Goal: Communication & Community: Answer question/provide support

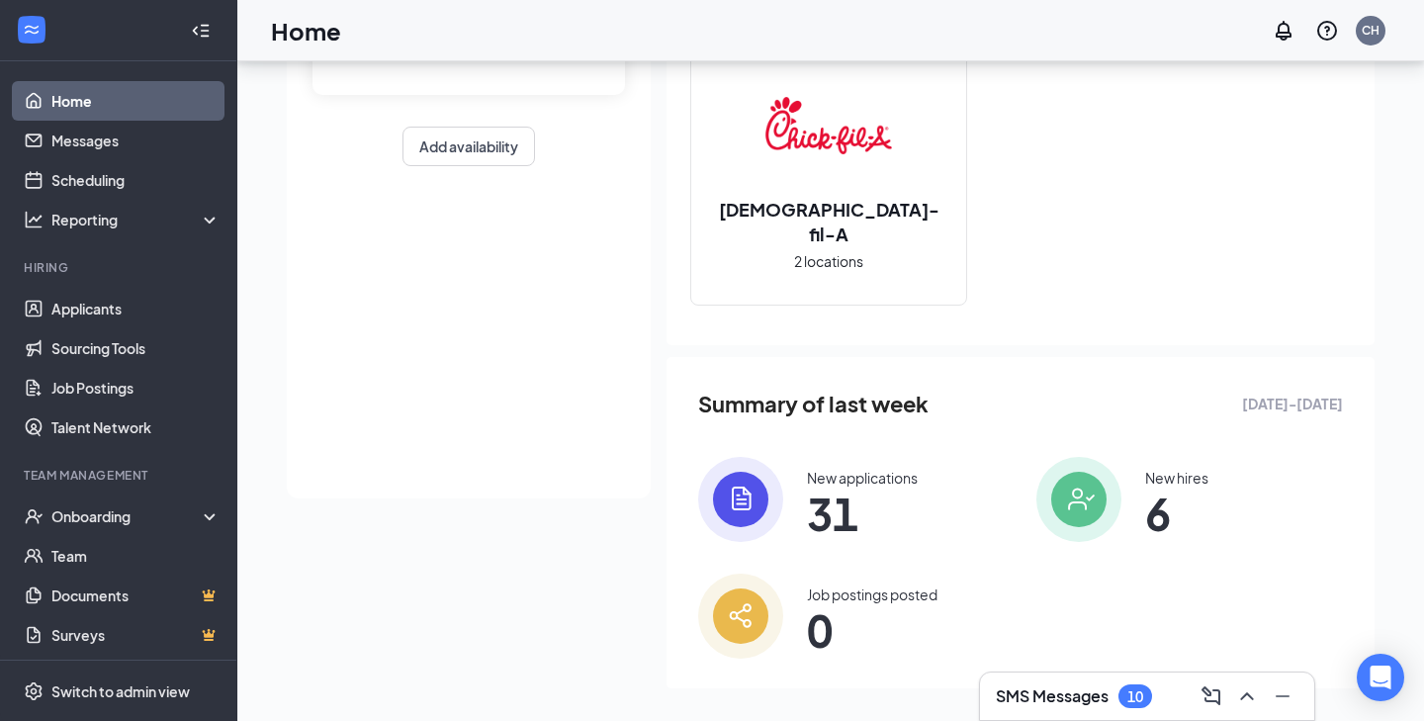
scroll to position [231, 0]
click at [1070, 680] on div "SMS Messages 10" at bounding box center [1147, 696] width 303 height 32
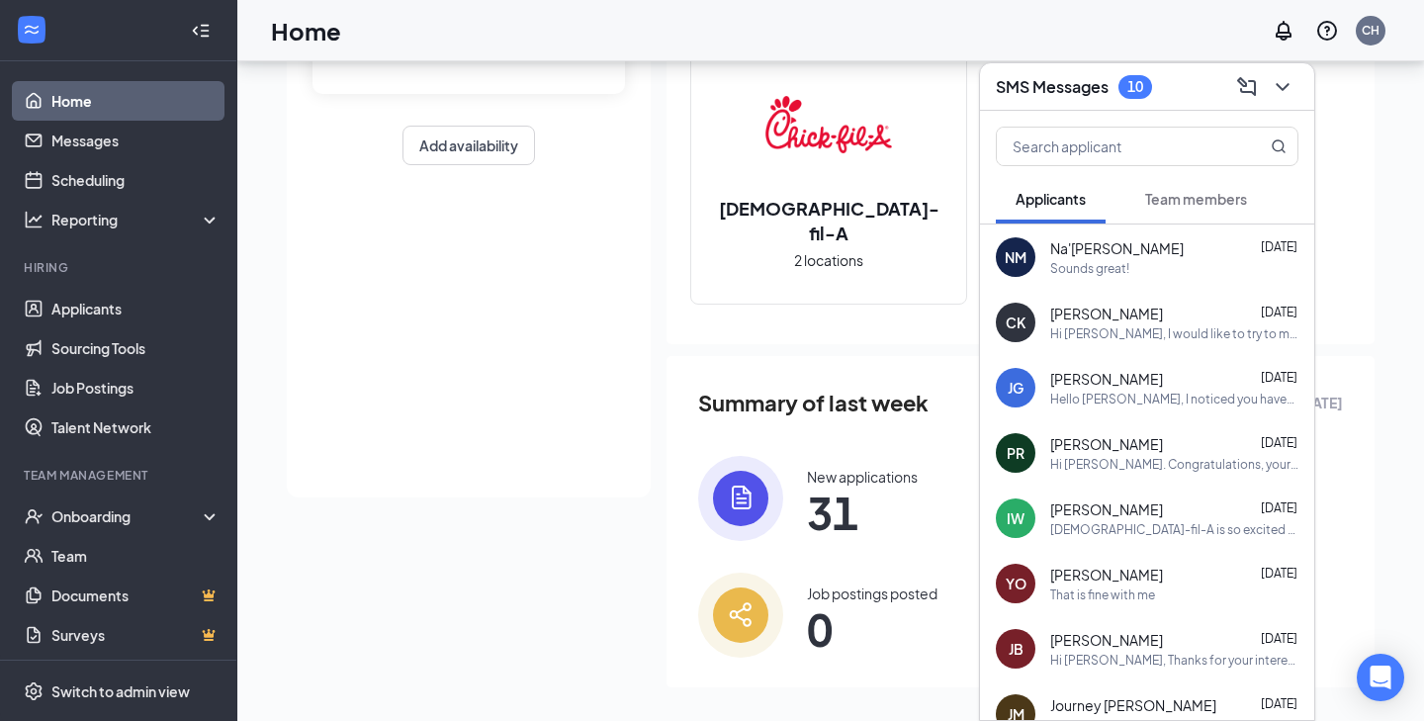
click at [1147, 197] on span "Team members" at bounding box center [1196, 199] width 102 height 18
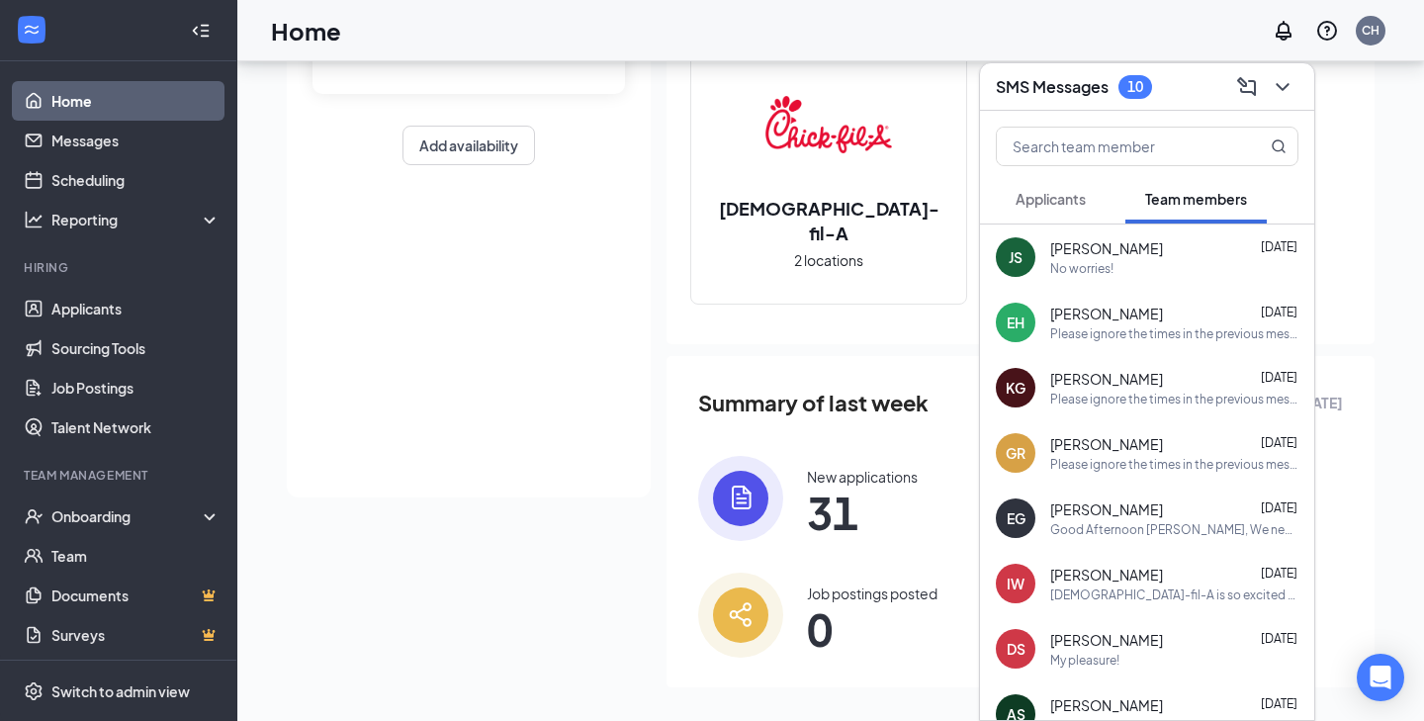
click at [1072, 182] on button "Applicants" at bounding box center [1051, 198] width 110 height 49
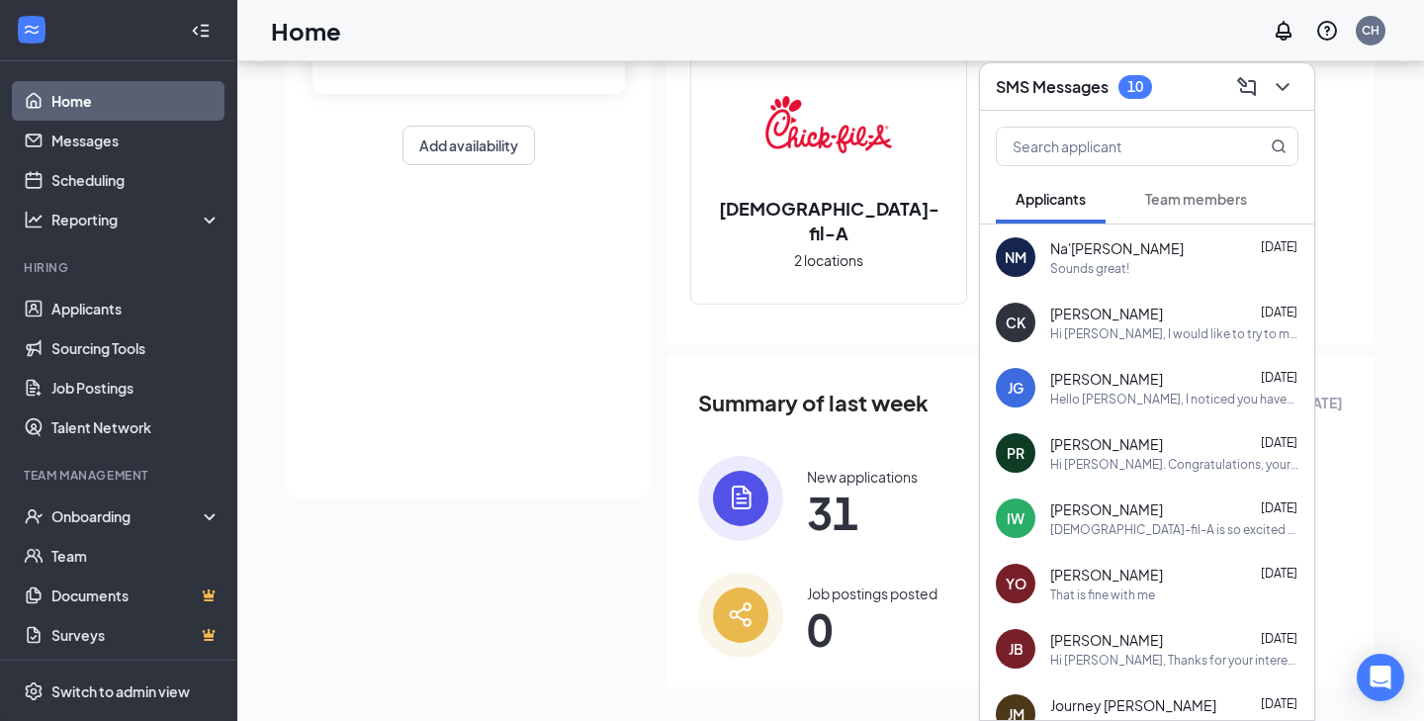
click at [1160, 93] on div "SMS Messages 10" at bounding box center [1147, 86] width 303 height 31
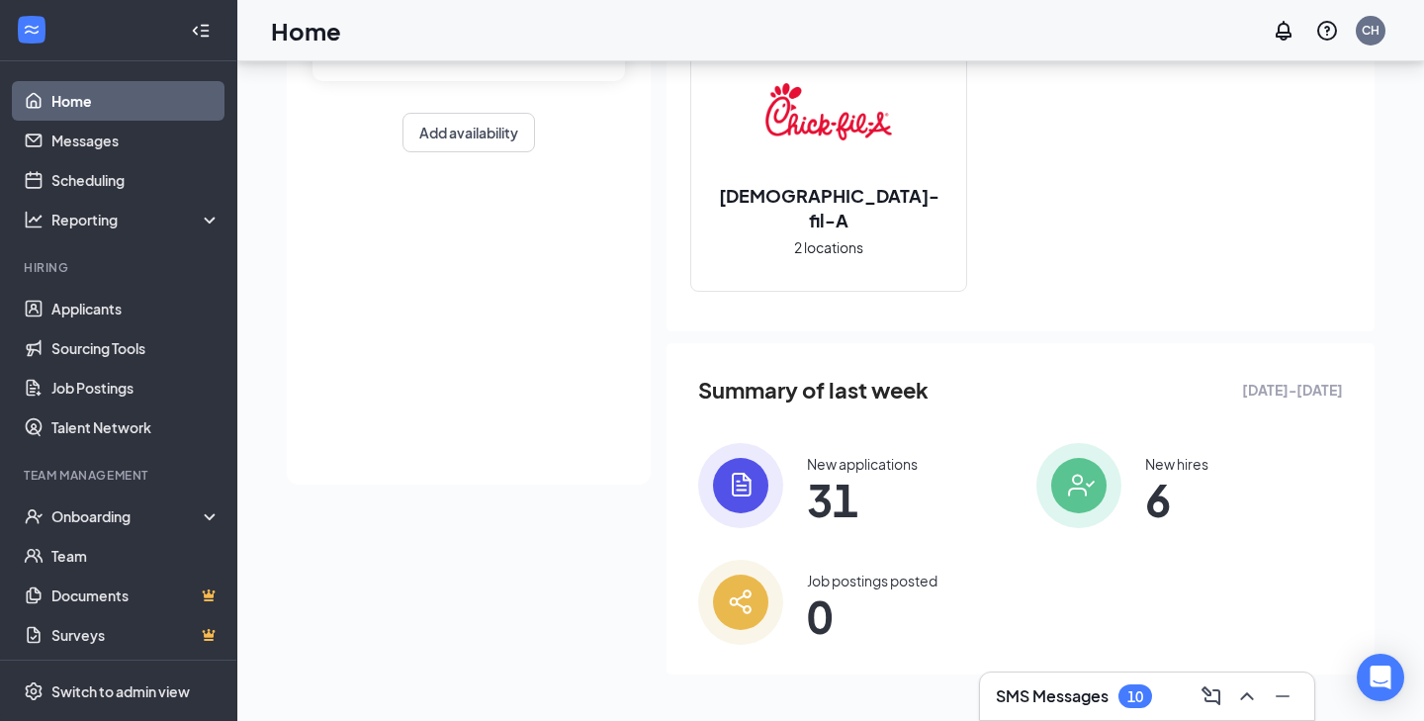
scroll to position [0, 0]
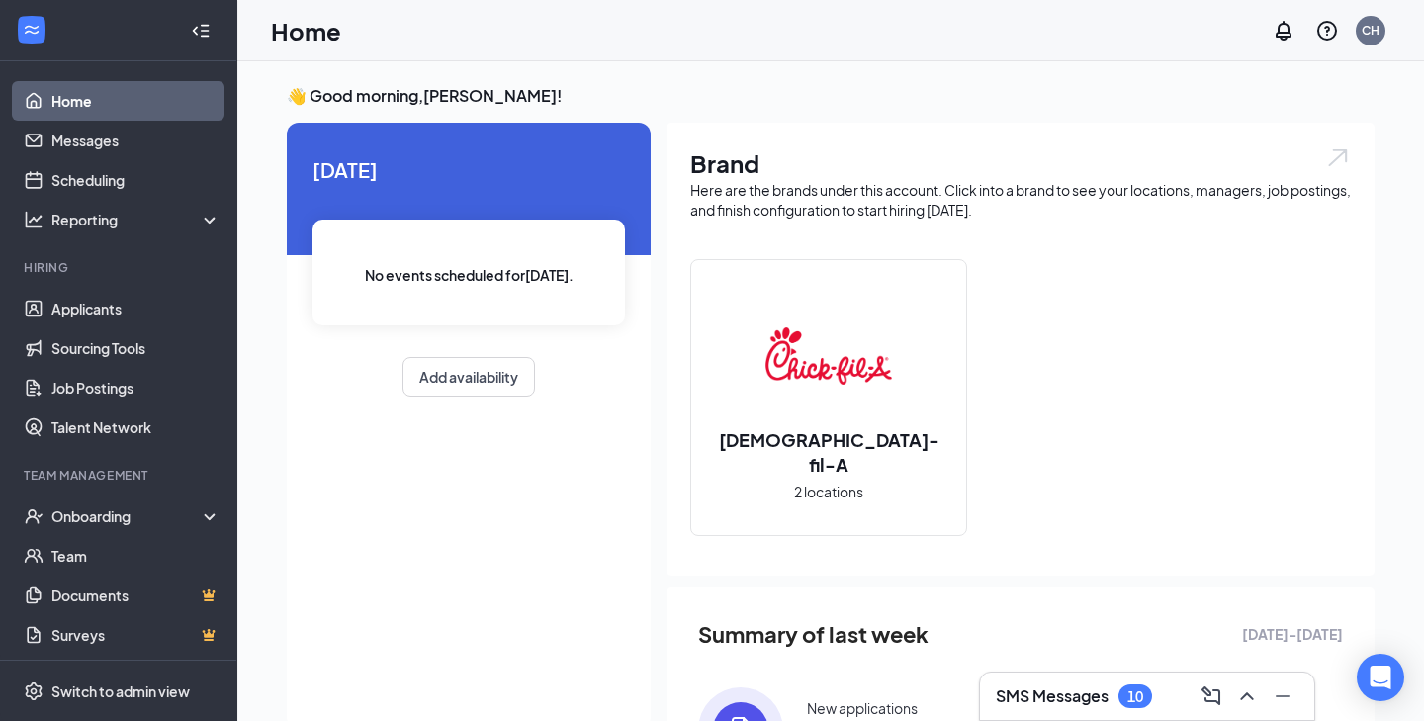
click at [109, 101] on link "Home" at bounding box center [135, 101] width 169 height 40
click at [97, 311] on link "Applicants" at bounding box center [135, 309] width 169 height 40
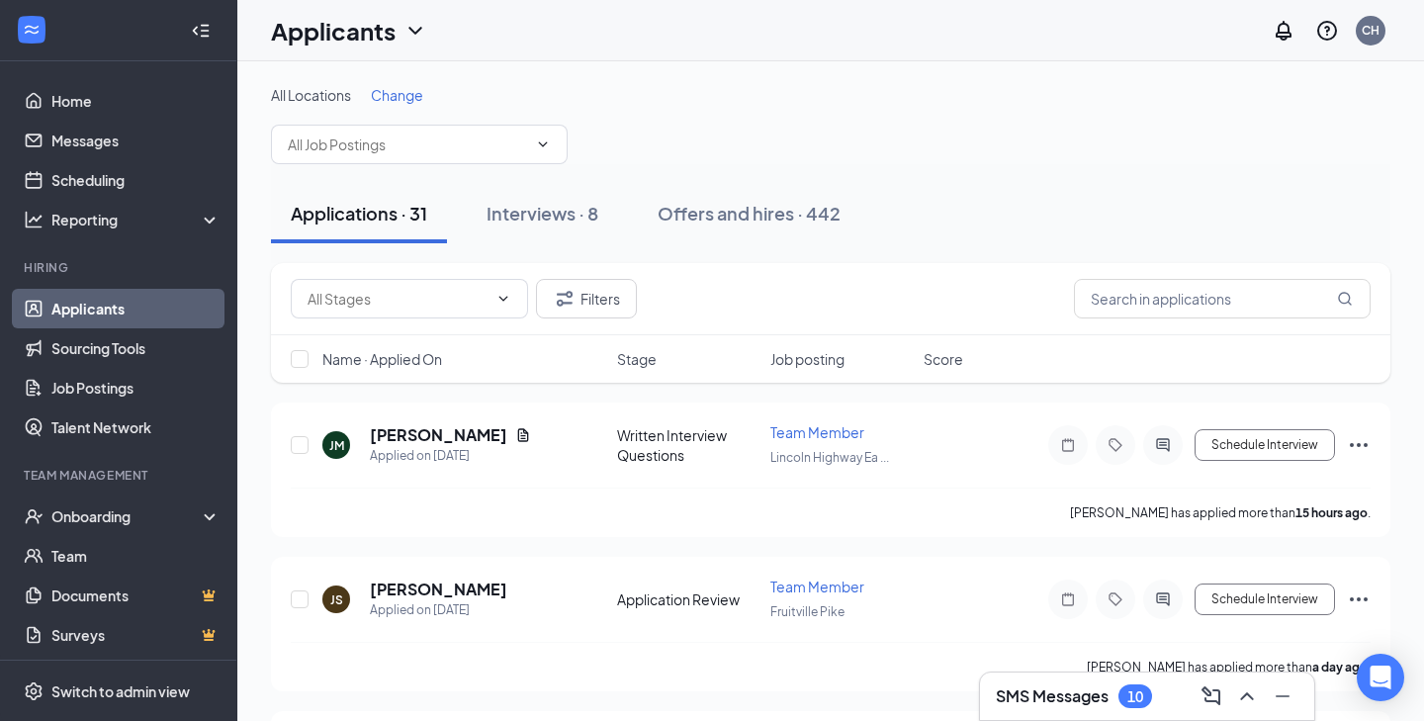
click at [774, 109] on div "All Locations Change" at bounding box center [830, 124] width 1119 height 79
click at [105, 171] on link "Scheduling" at bounding box center [135, 180] width 169 height 40
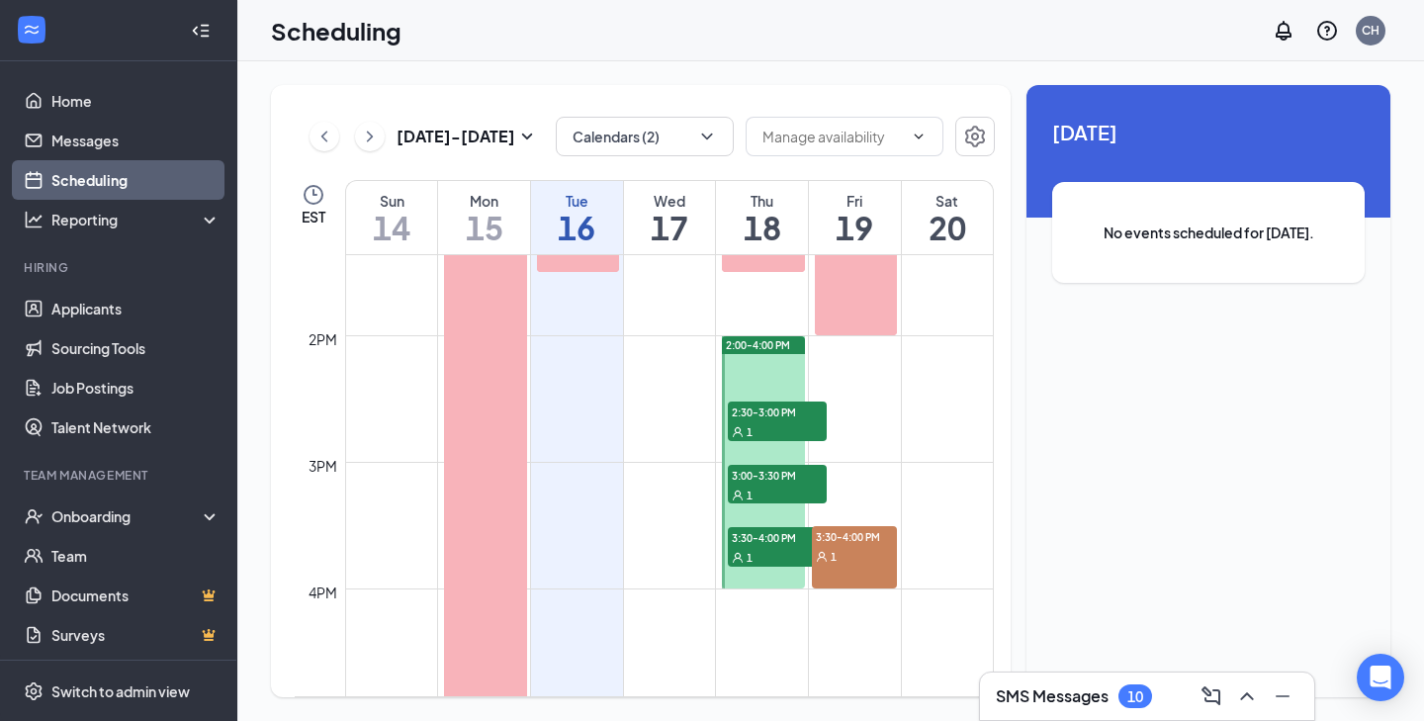
scroll to position [1677, 0]
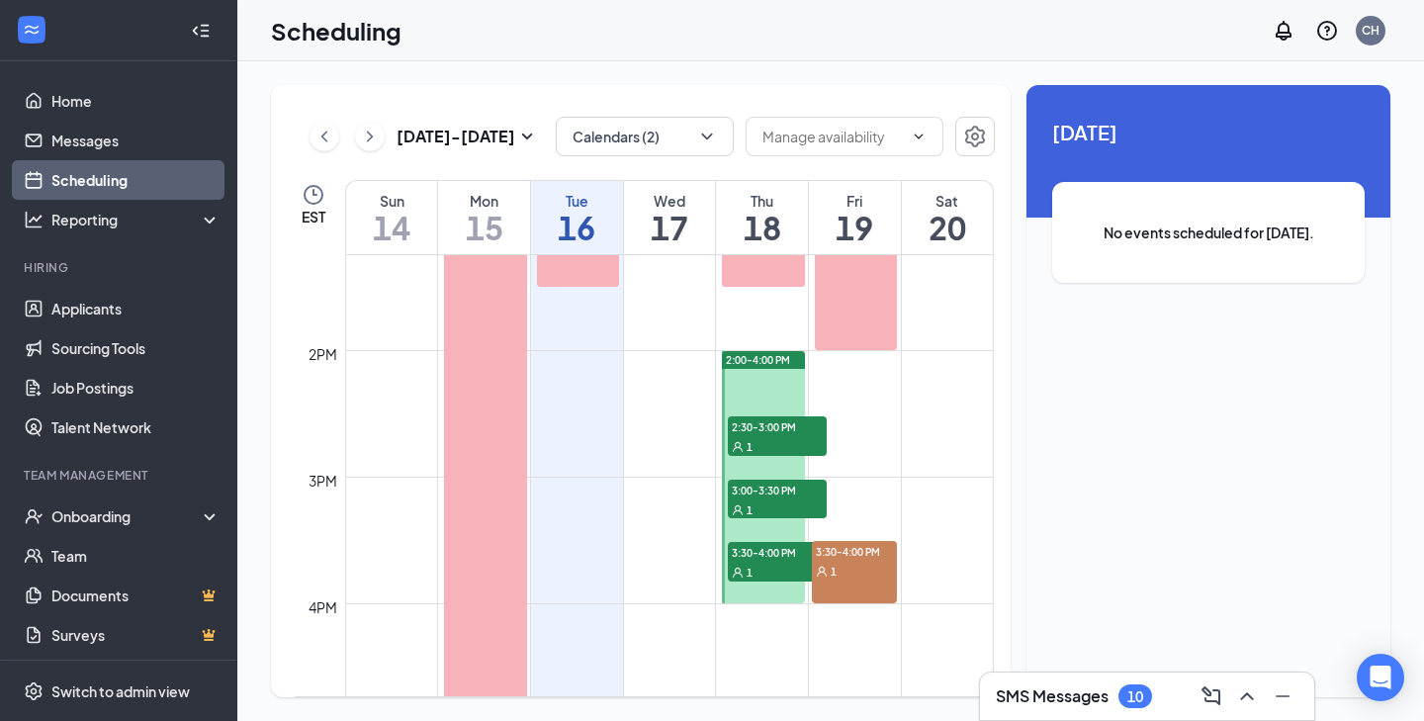
click at [782, 434] on span "2:30-3:00 PM" at bounding box center [777, 426] width 99 height 20
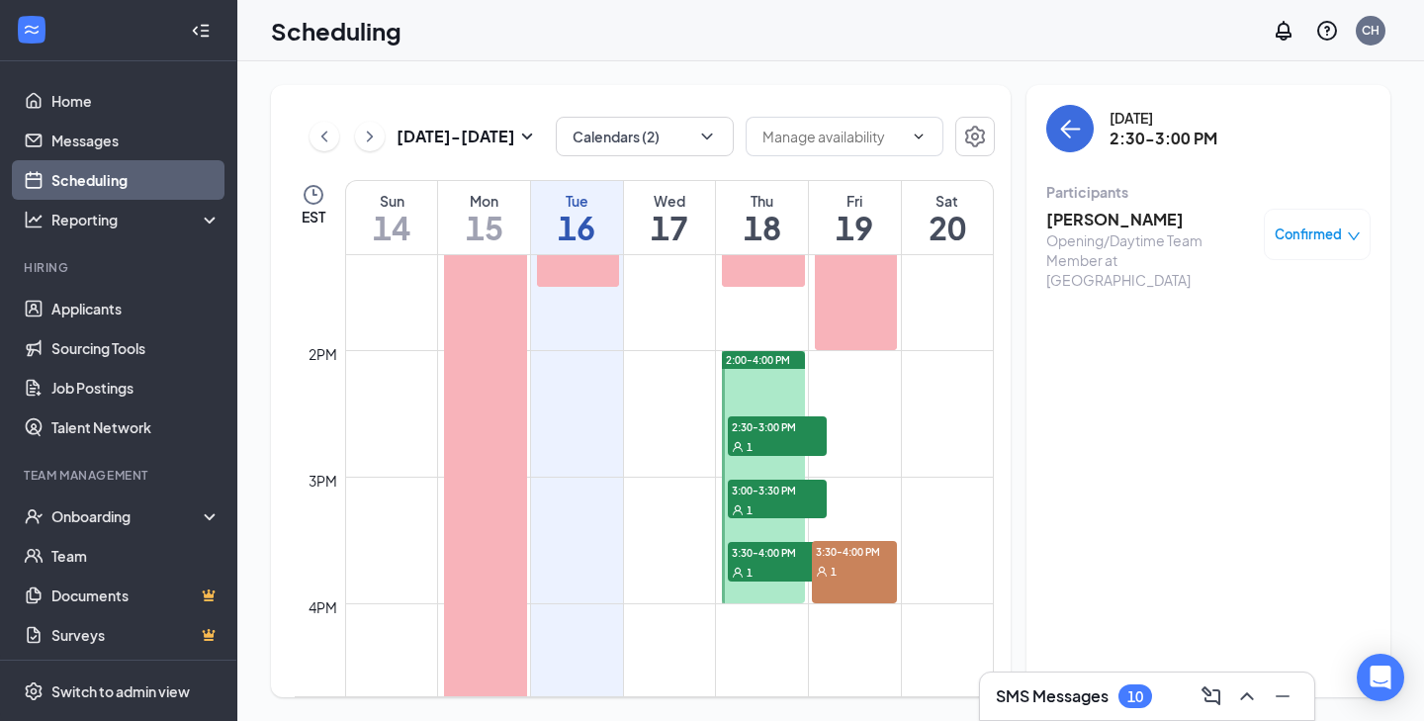
click at [785, 505] on div "1" at bounding box center [777, 509] width 99 height 20
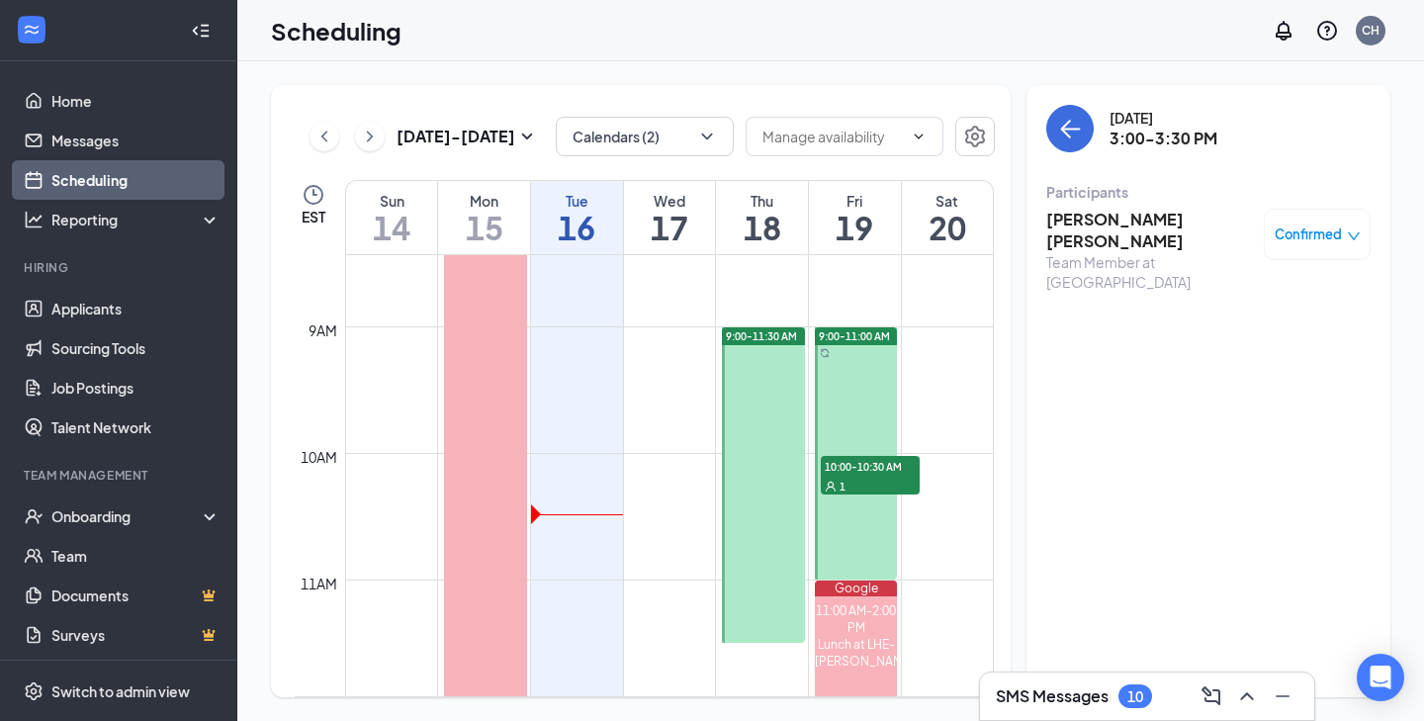
scroll to position [1067, 0]
click at [869, 466] on span "10:00-10:30 AM" at bounding box center [870, 467] width 99 height 20
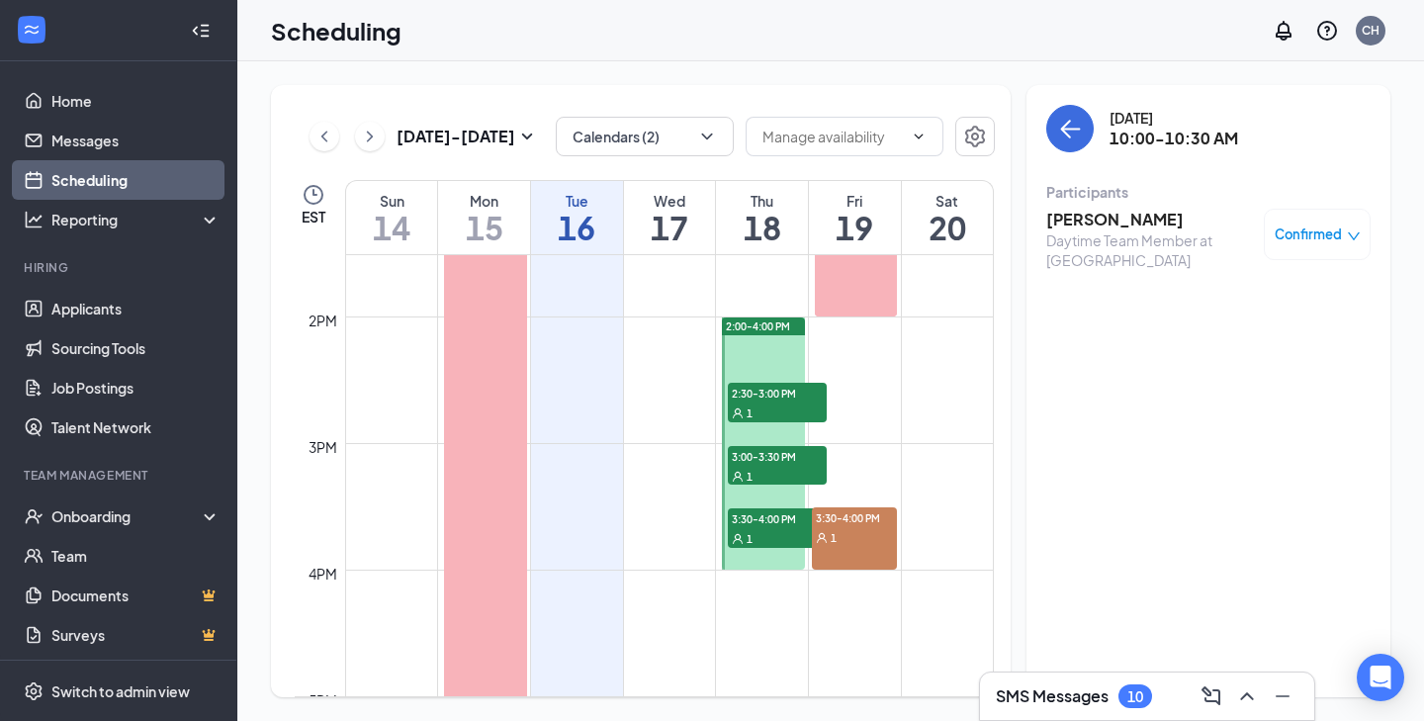
scroll to position [1734, 0]
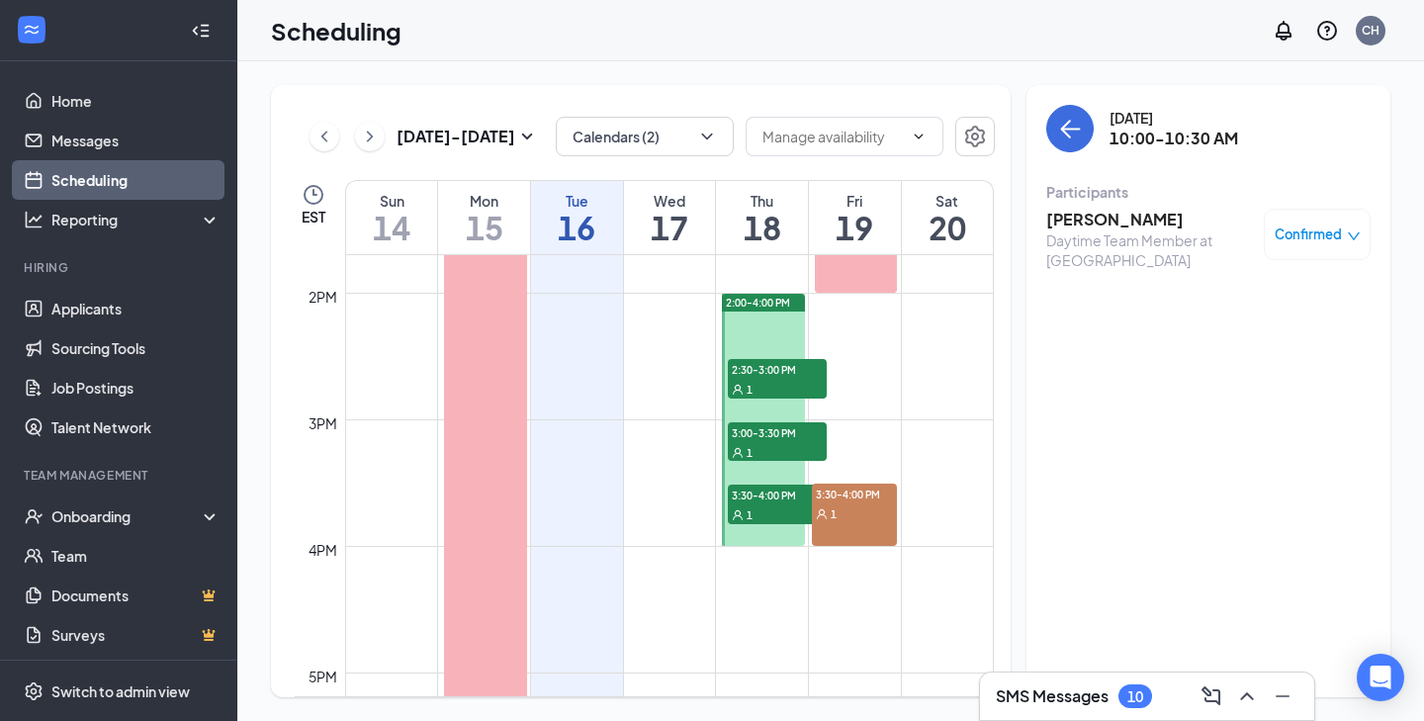
click at [1085, 712] on div "SMS Messages 10" at bounding box center [1147, 695] width 334 height 47
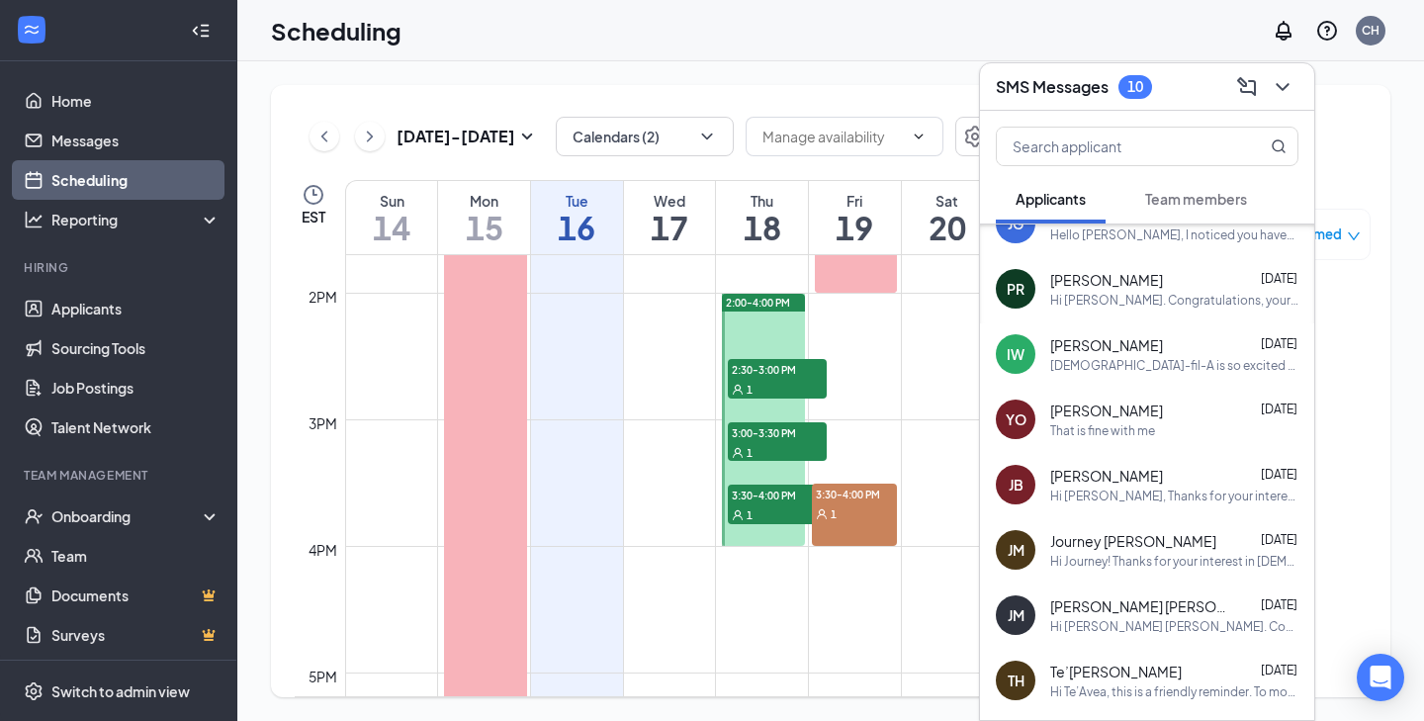
scroll to position [227, 0]
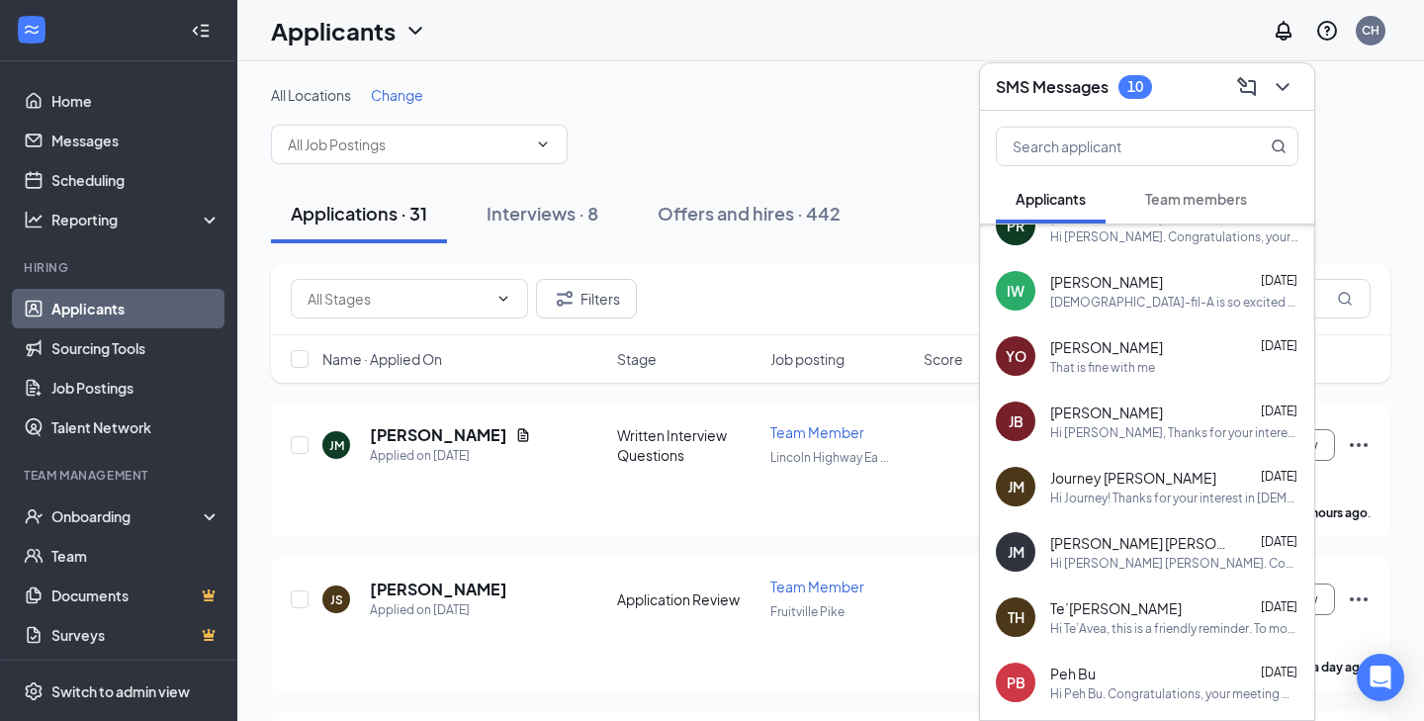
click at [1202, 287] on div "[PERSON_NAME] [DATE]" at bounding box center [1174, 282] width 248 height 20
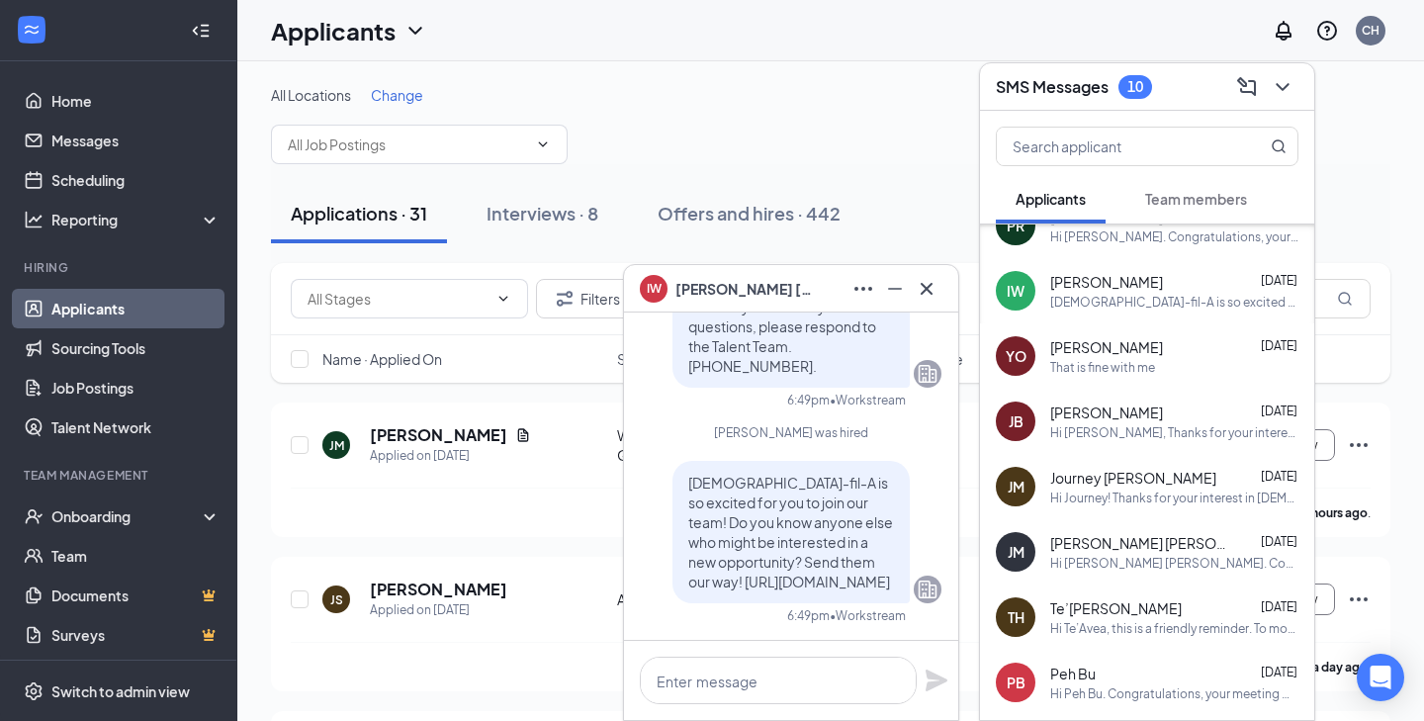
drag, startPoint x: 1202, startPoint y: 287, endPoint x: 1000, endPoint y: 392, distance: 228.6
click at [1200, 287] on div "[PERSON_NAME] [DATE]" at bounding box center [1174, 282] width 248 height 20
click at [834, 669] on textarea at bounding box center [778, 679] width 277 height 47
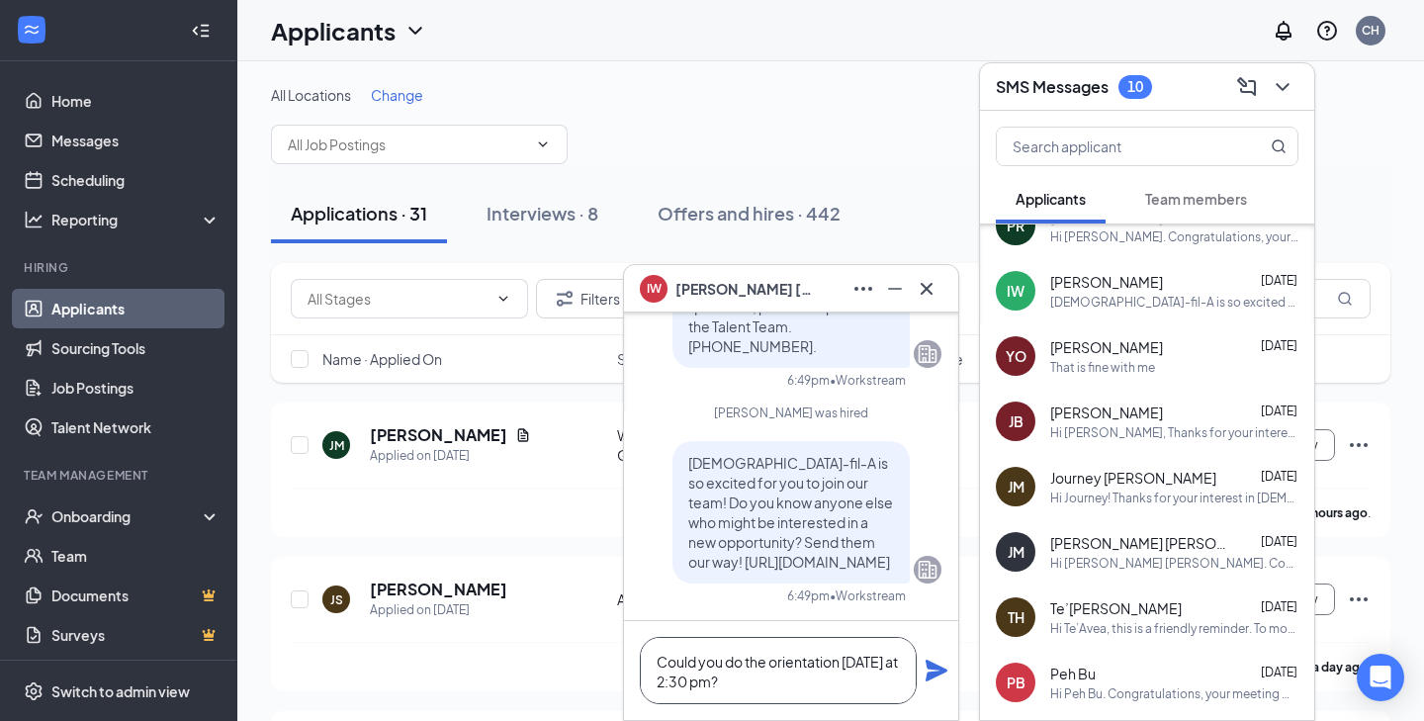
drag, startPoint x: 832, startPoint y: 686, endPoint x: 806, endPoint y: 686, distance: 26.7
click at [806, 686] on textarea "Could you do the orientation [DATE] at 2:30 pm?" at bounding box center [778, 670] width 277 height 67
type textarea "Could you do the orientation [DATE] at 2:30 pm?"
click at [942, 671] on icon "Plane" at bounding box center [936, 670] width 22 height 22
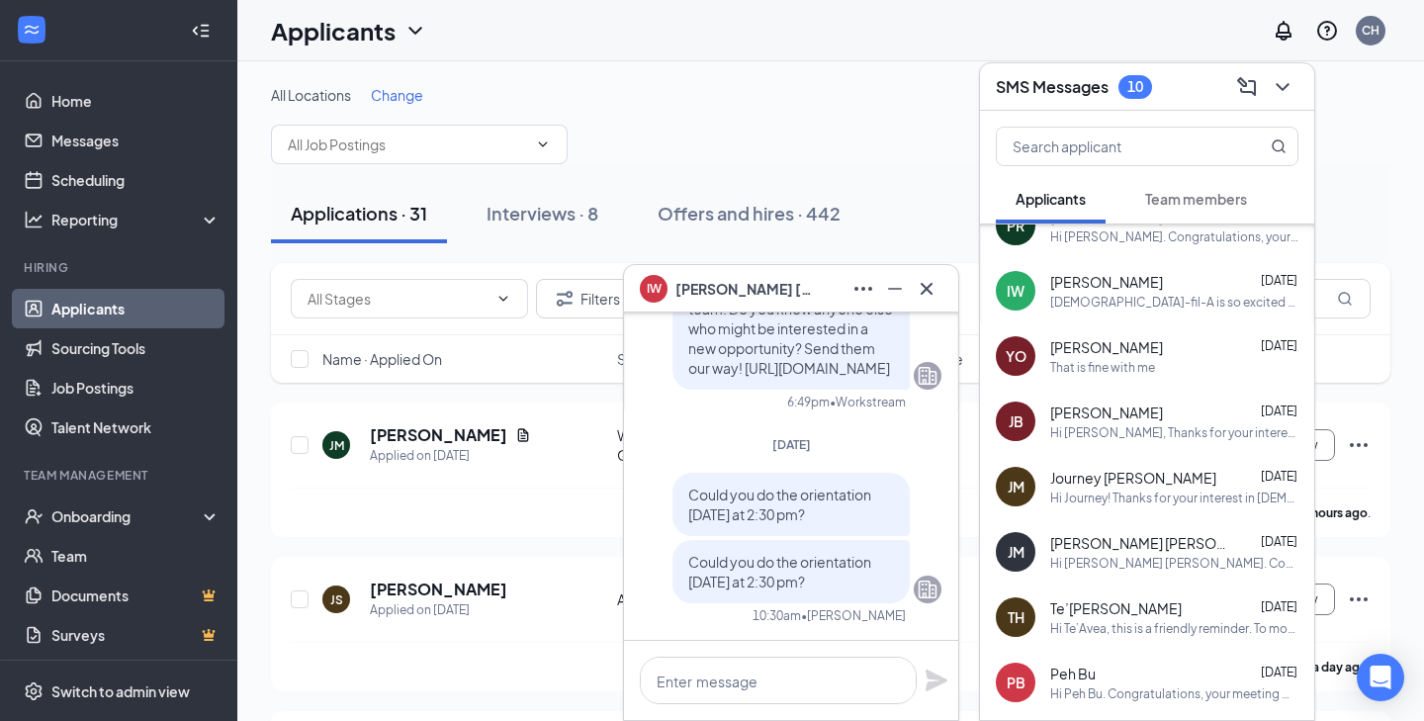
drag, startPoint x: 857, startPoint y: 591, endPoint x: 693, endPoint y: 565, distance: 166.3
click at [693, 565] on div "Could you do the orientation [DATE] at 2:30 pm? Could you do the orientation [D…" at bounding box center [790, 538] width 237 height 130
click at [840, 591] on div "Could you do the orientation [DATE] at 2:30 pm?" at bounding box center [790, 571] width 237 height 63
drag, startPoint x: 839, startPoint y: 583, endPoint x: 680, endPoint y: 560, distance: 160.9
click at [680, 560] on div "Could you do the orientation [DATE] at 2:30 pm?" at bounding box center [790, 571] width 237 height 63
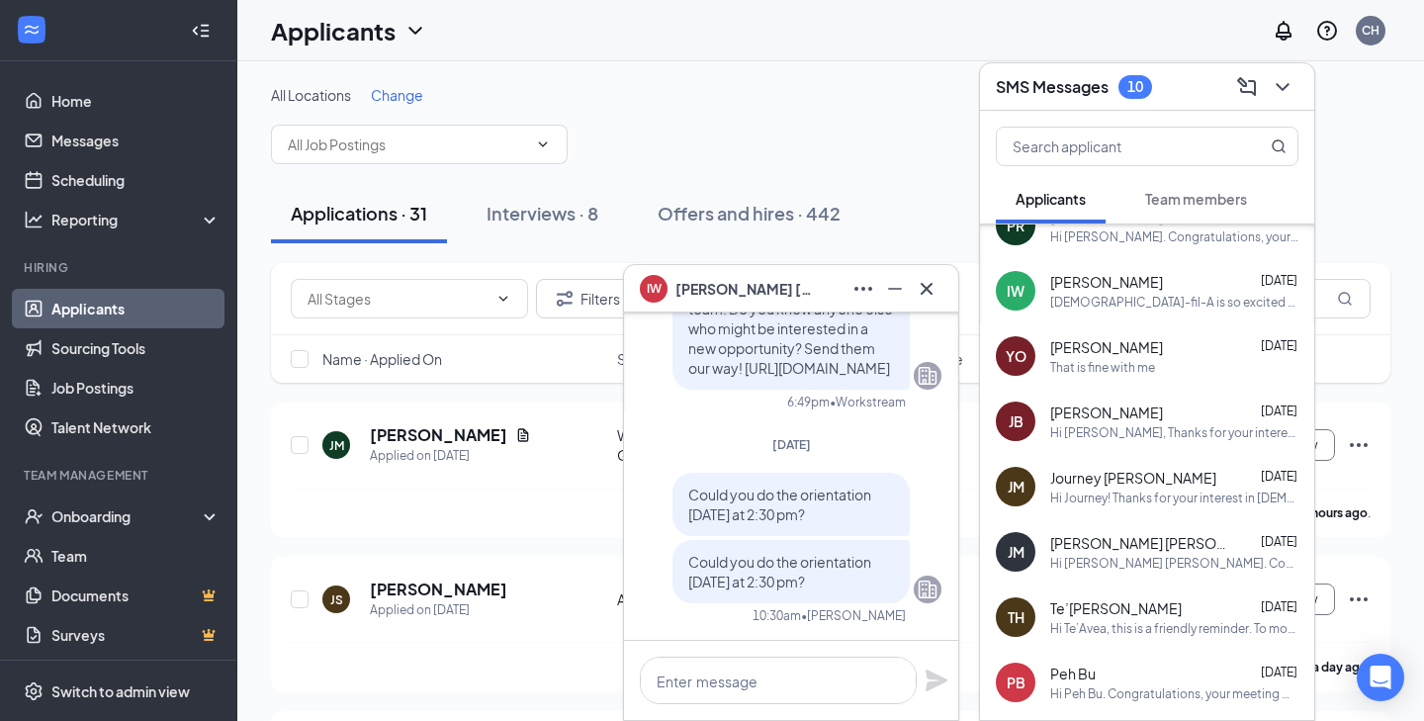
copy span "Could you do the orientation [DATE] at 2:30 pm?"
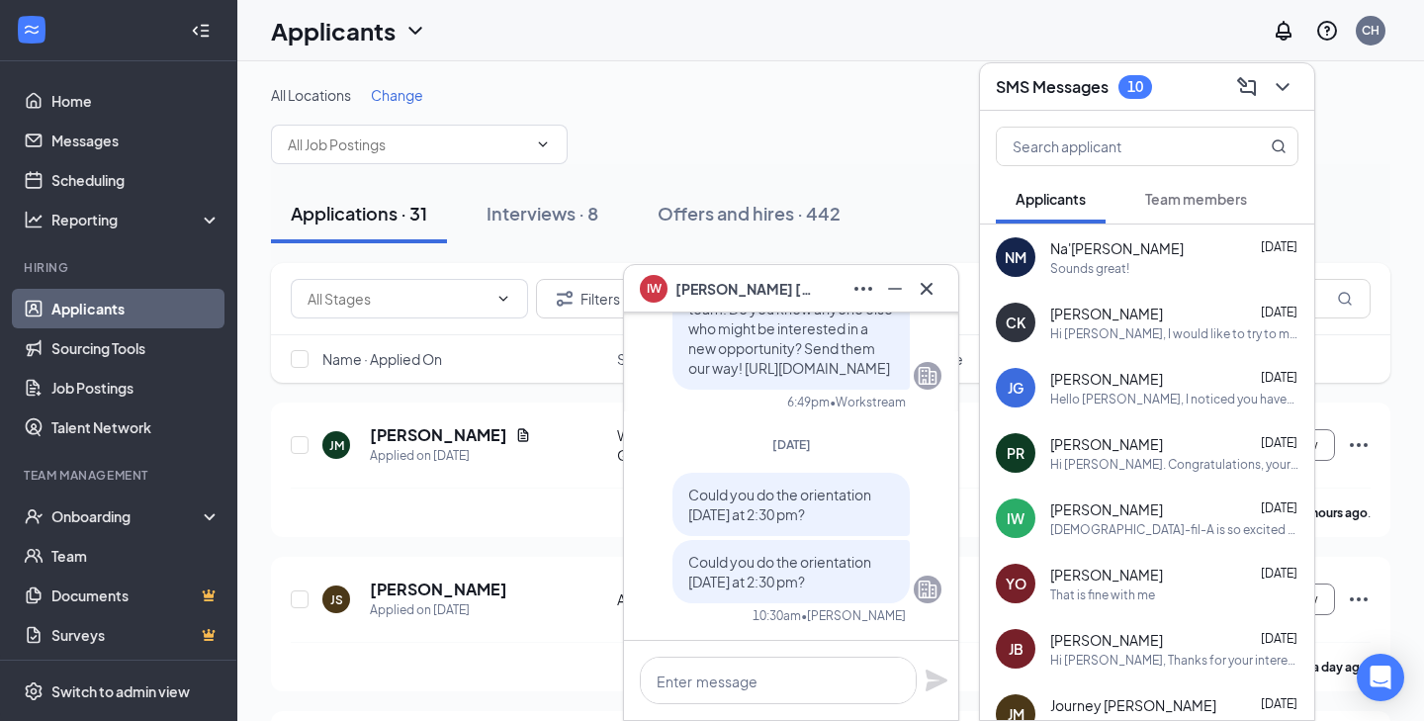
click at [1190, 195] on span "Team members" at bounding box center [1196, 199] width 102 height 18
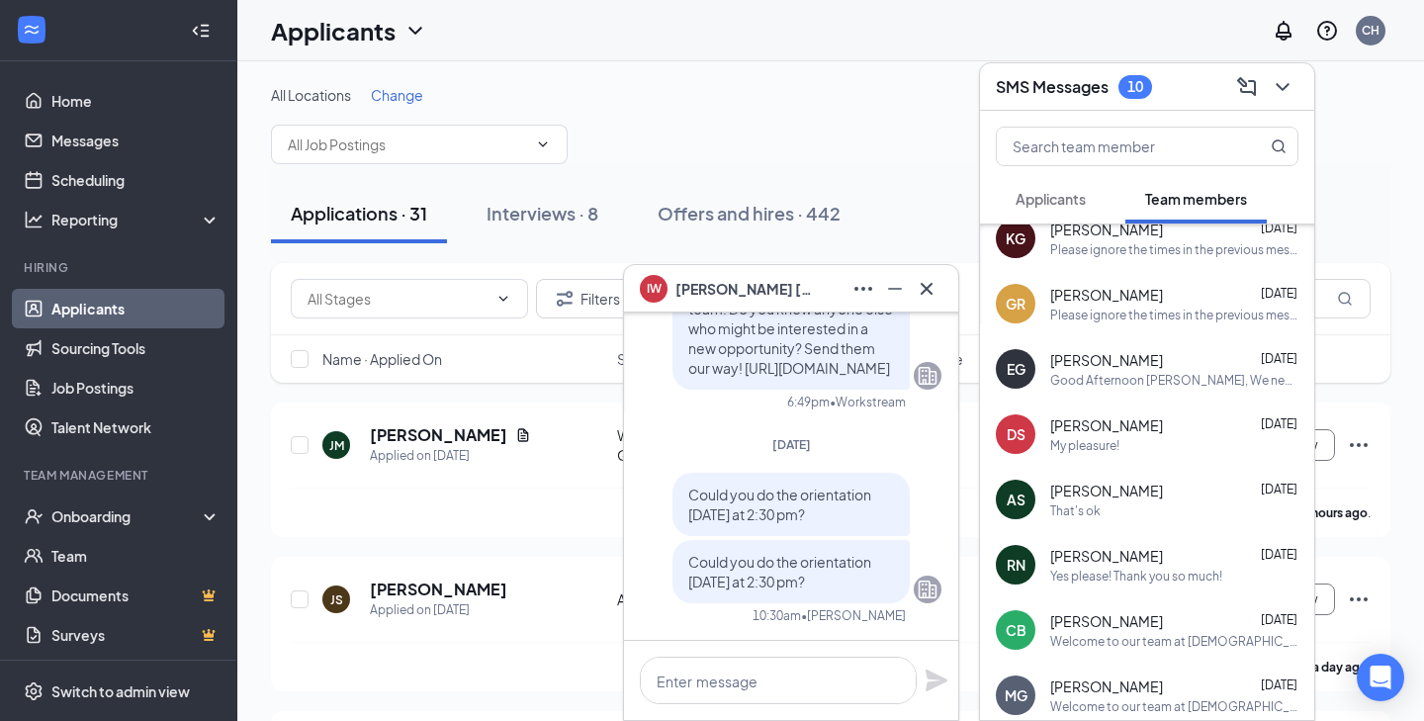
scroll to position [229, 0]
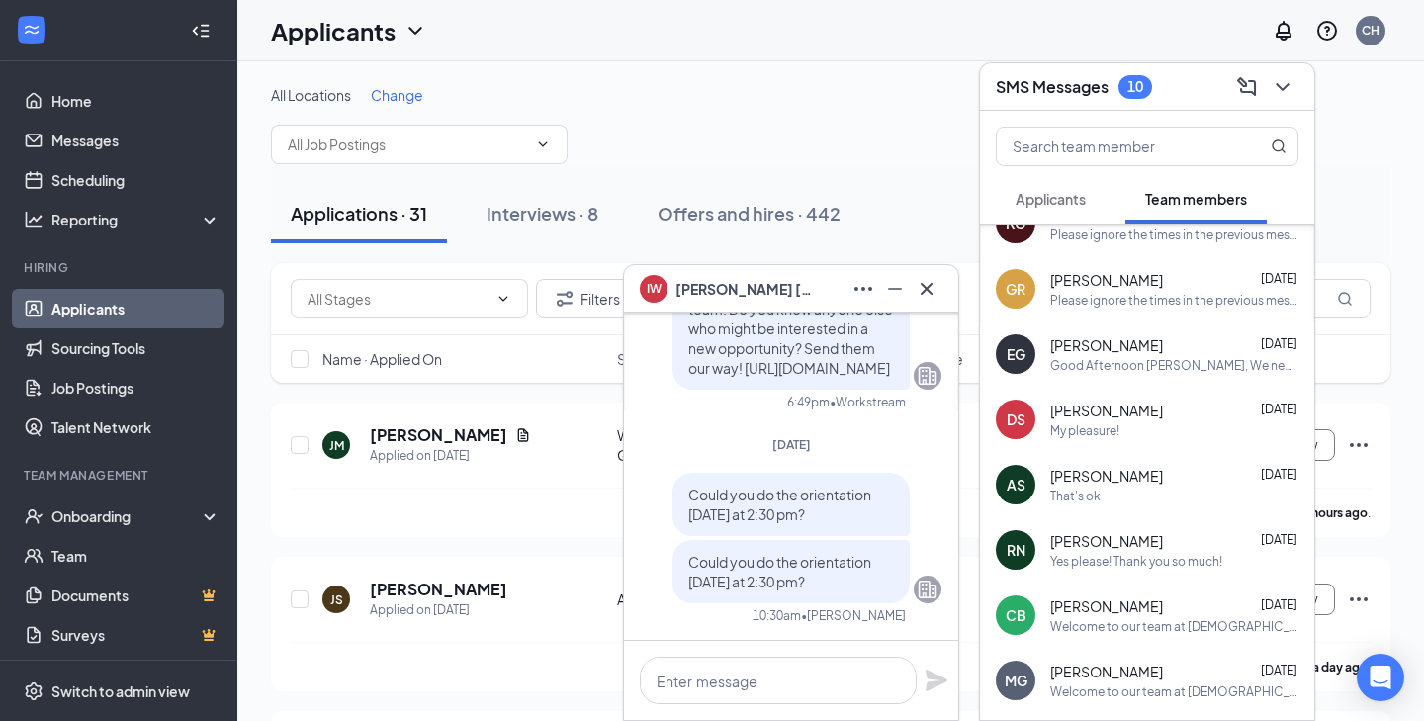
click at [1159, 402] on div "[PERSON_NAME] [DATE]" at bounding box center [1174, 410] width 248 height 20
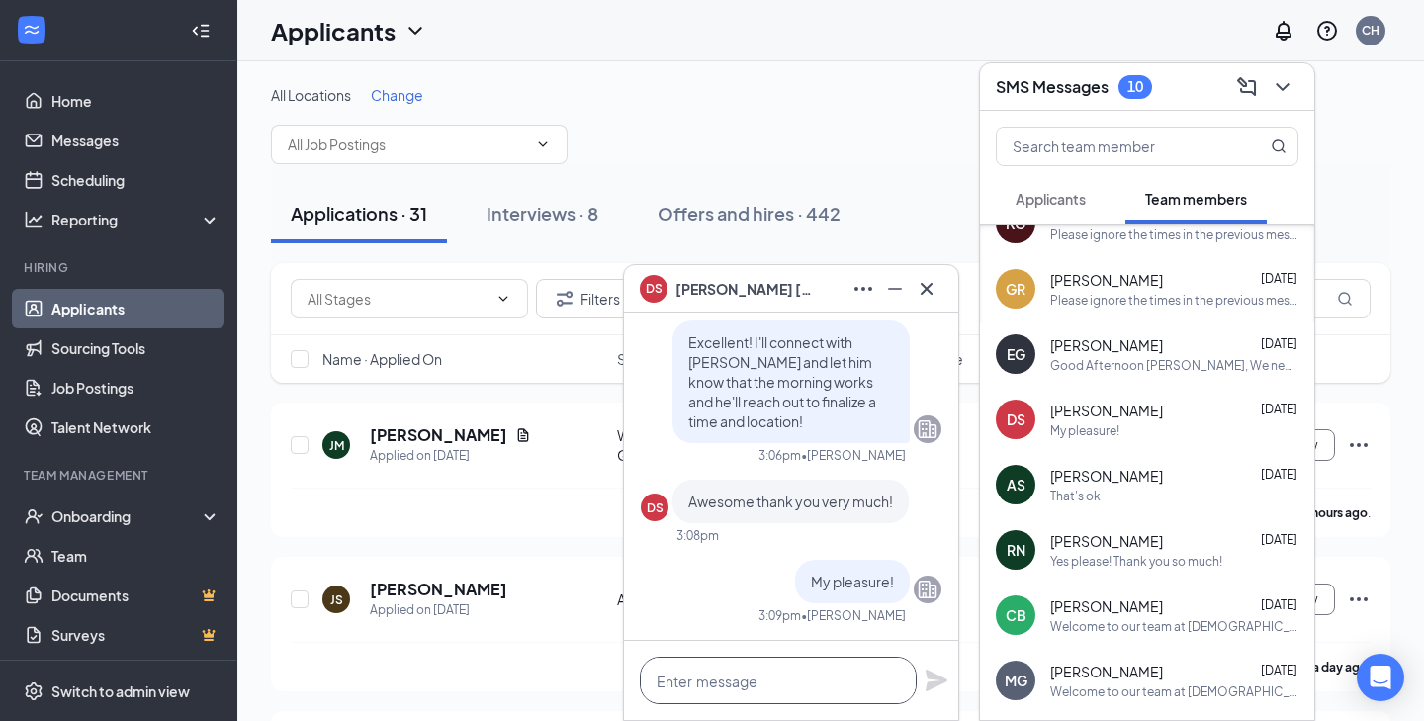
click at [745, 678] on textarea at bounding box center [778, 679] width 277 height 47
paste textarea "Could you do the orientation [DATE] at 2:30 pm?"
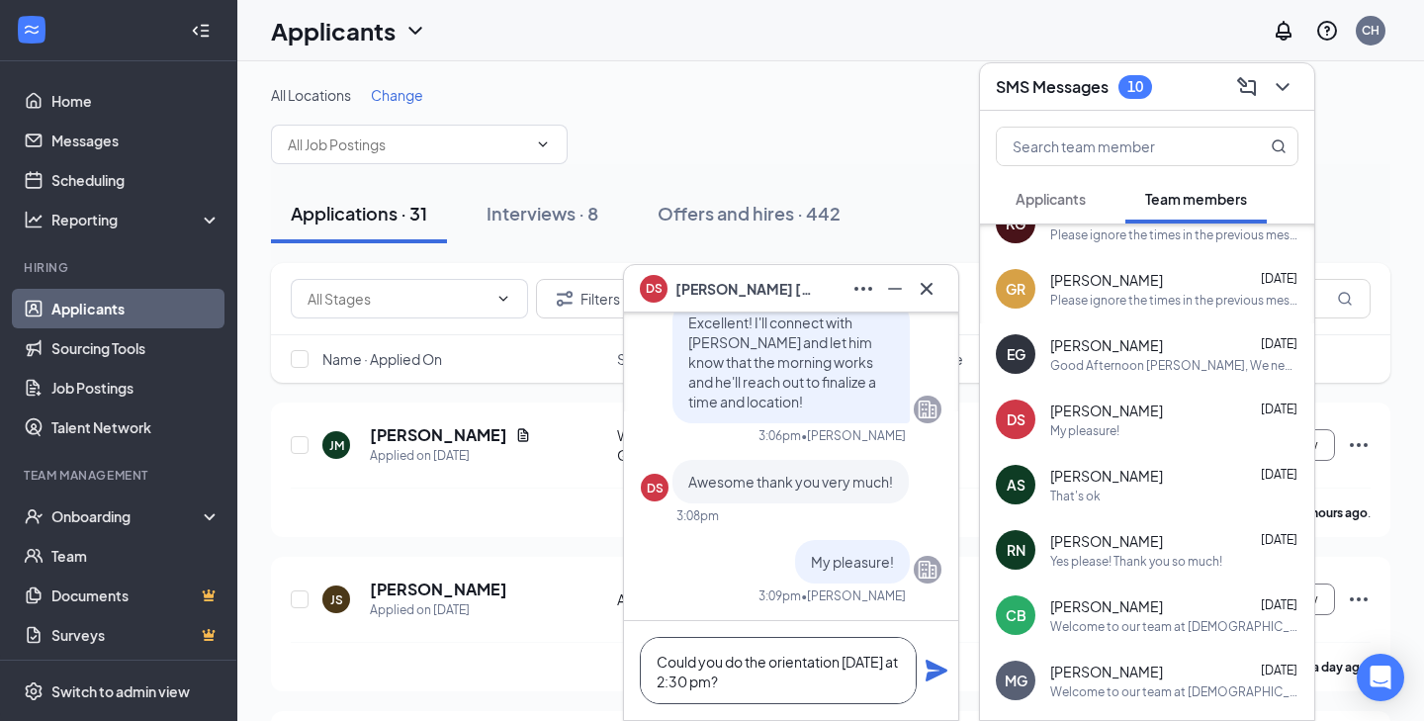
scroll to position [0, 0]
type textarea "Could you do the orientation [DATE] at 2:30 pm?"
click at [938, 661] on icon "Plane" at bounding box center [936, 670] width 24 height 24
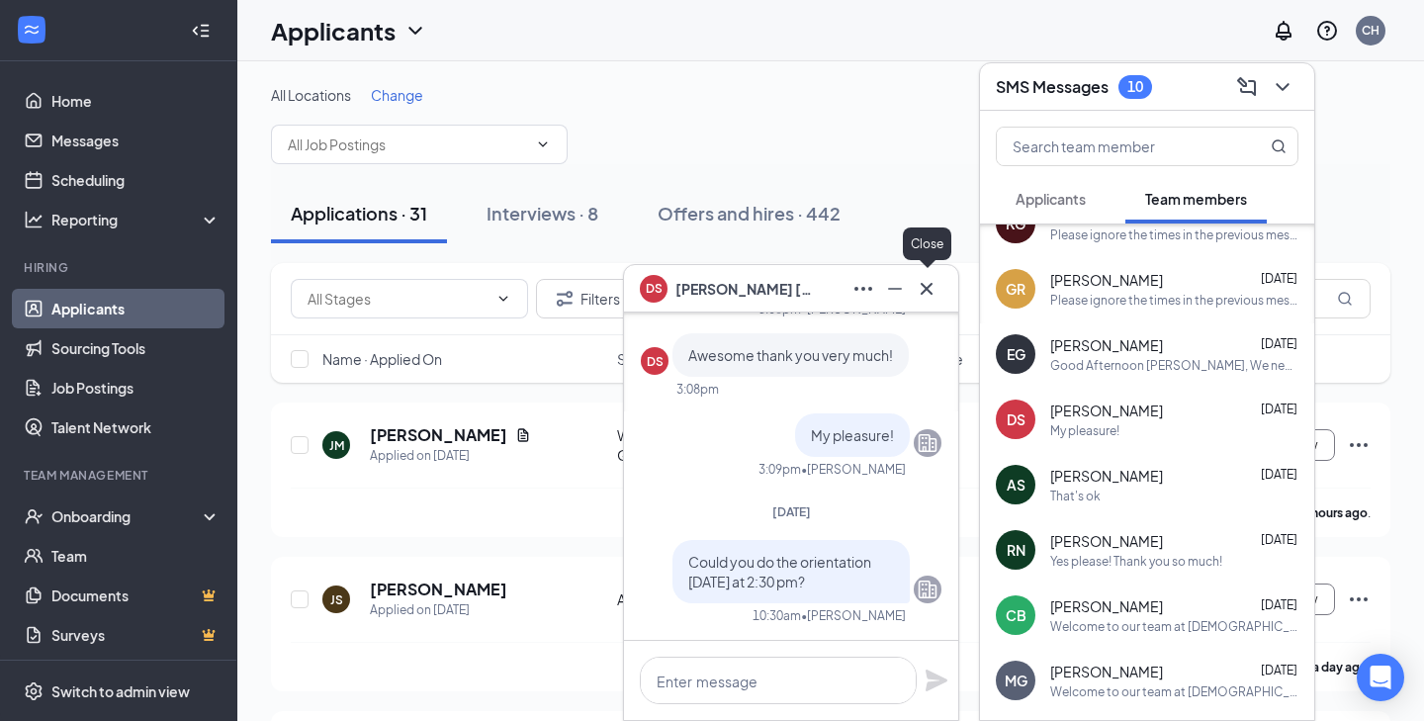
click at [926, 299] on icon "Cross" at bounding box center [926, 289] width 24 height 24
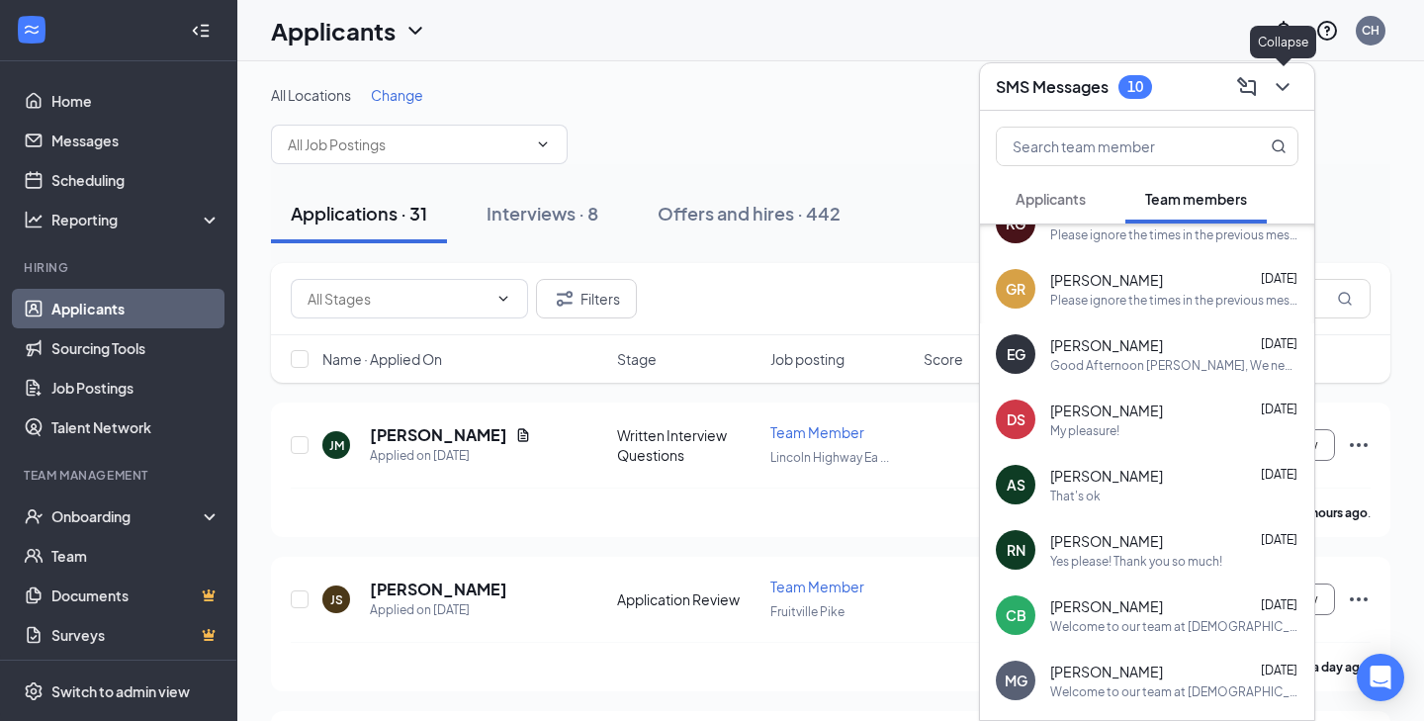
click at [1278, 89] on icon "ChevronDown" at bounding box center [1282, 87] width 24 height 24
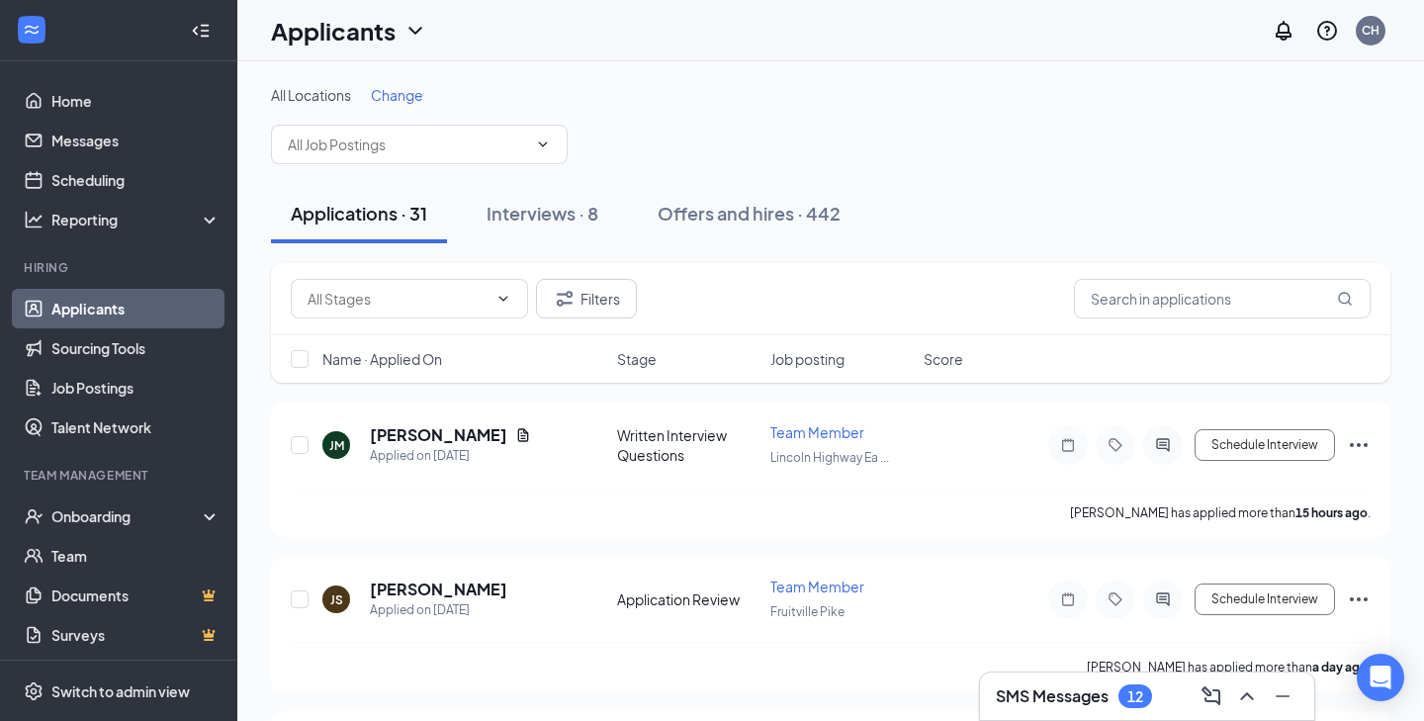
click at [1107, 716] on div "SMS Messages 12" at bounding box center [1147, 695] width 334 height 47
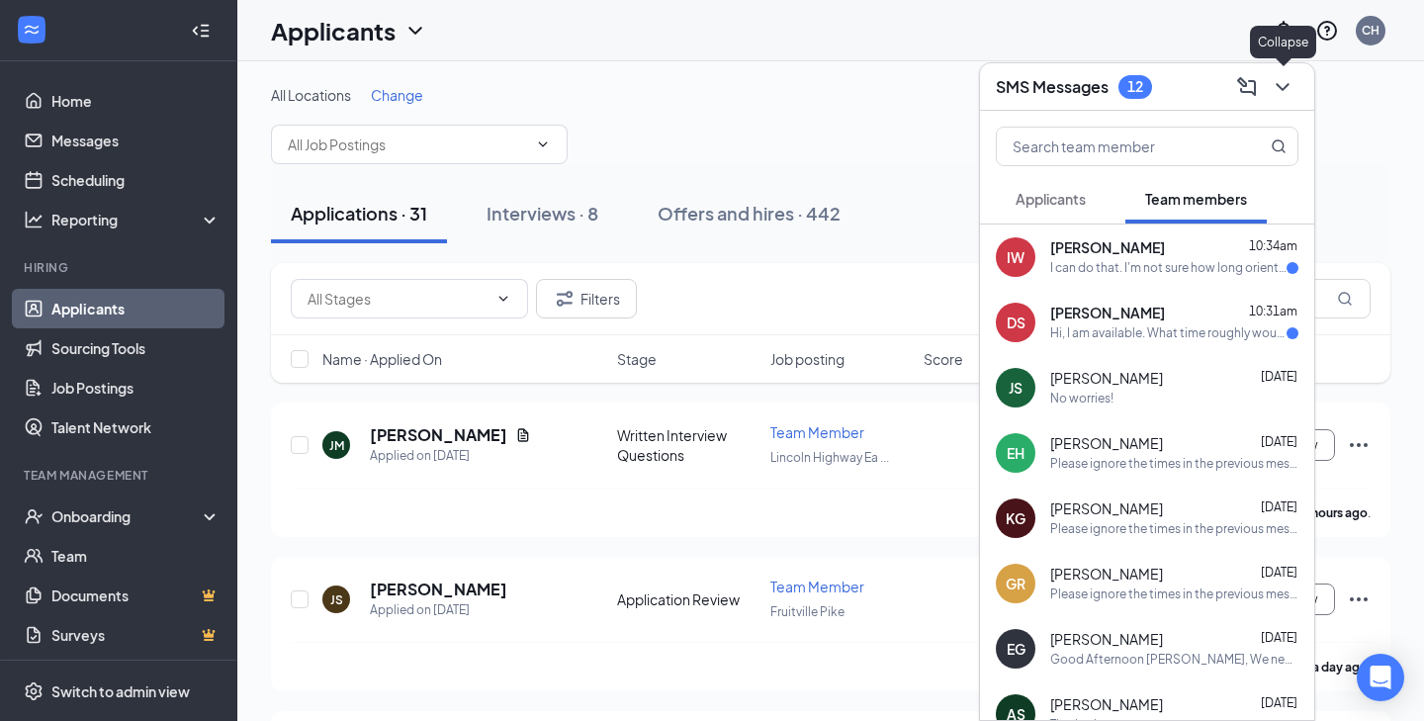
click at [1276, 98] on icon "ChevronDown" at bounding box center [1282, 87] width 24 height 24
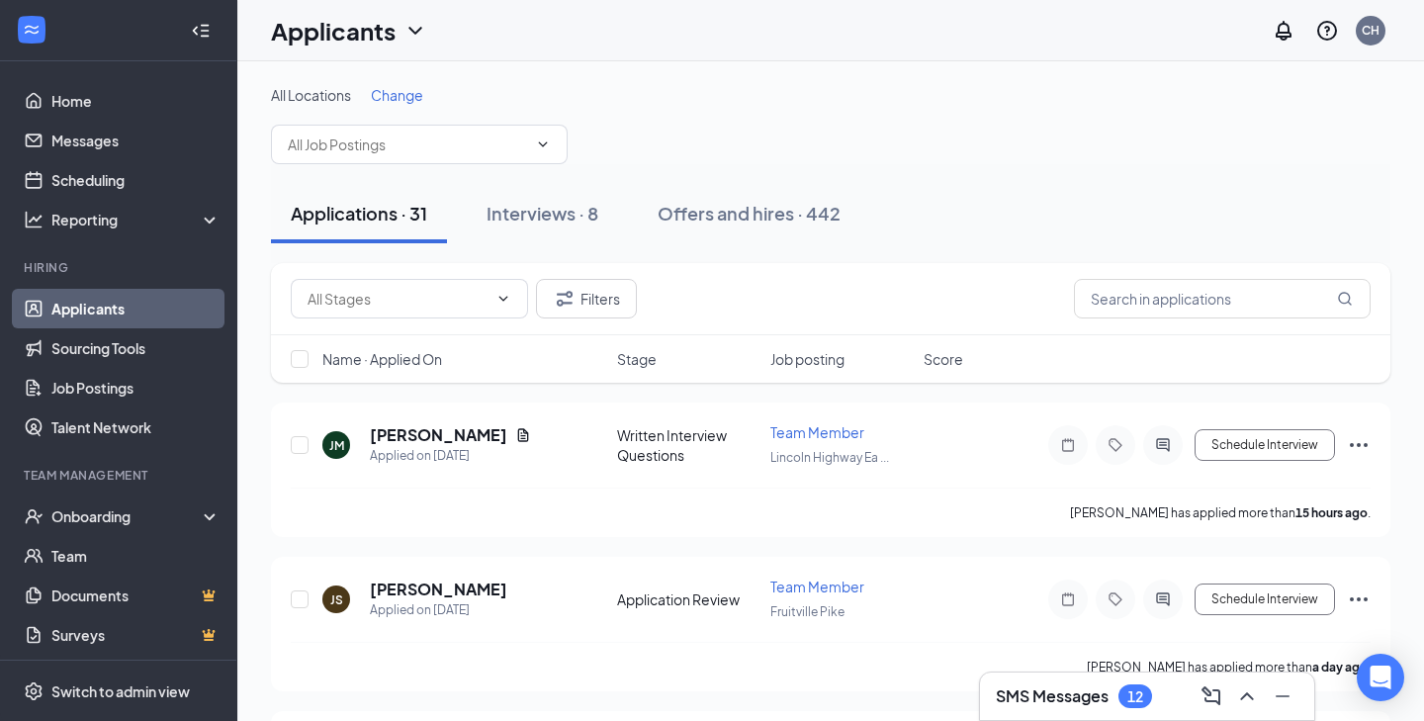
click at [869, 115] on div "All Locations Change" at bounding box center [830, 124] width 1119 height 79
click at [105, 98] on link "Home" at bounding box center [135, 101] width 169 height 40
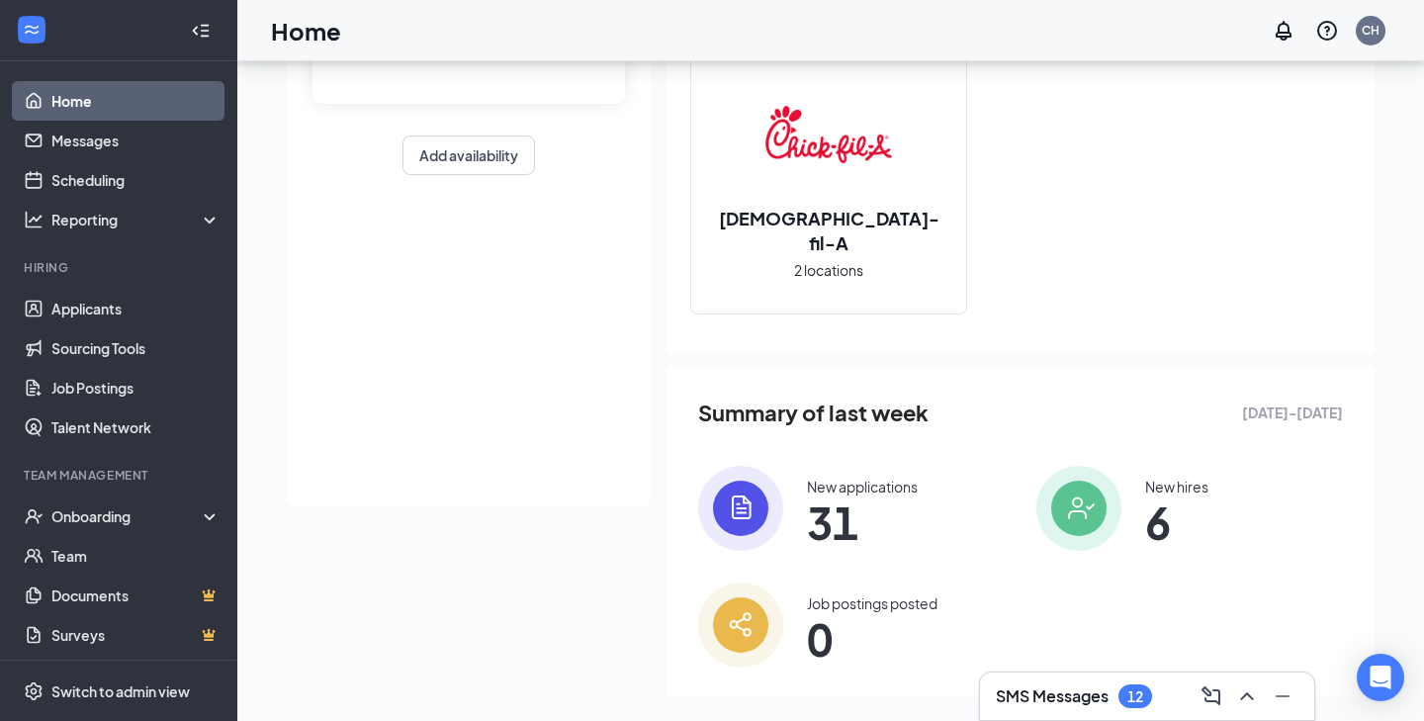
scroll to position [244, 0]
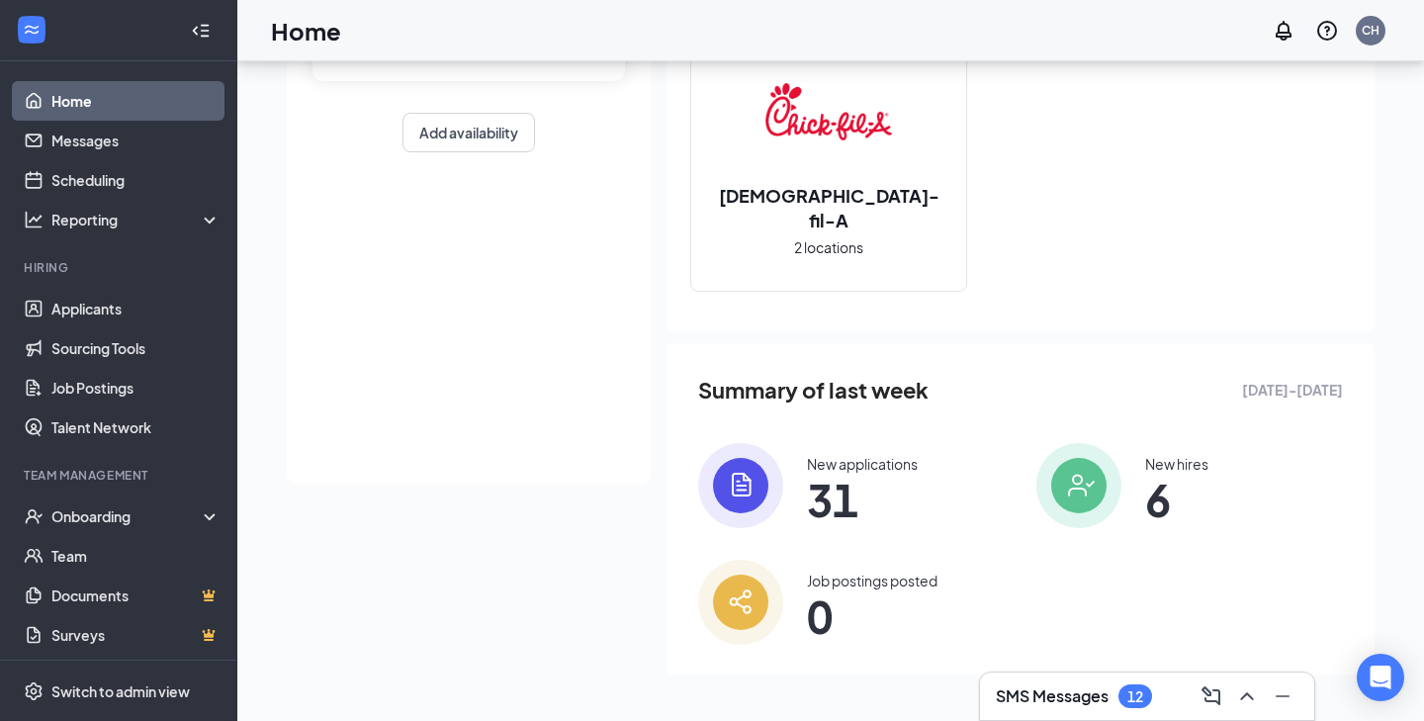
click at [1100, 690] on h3 "SMS Messages" at bounding box center [1052, 696] width 113 height 22
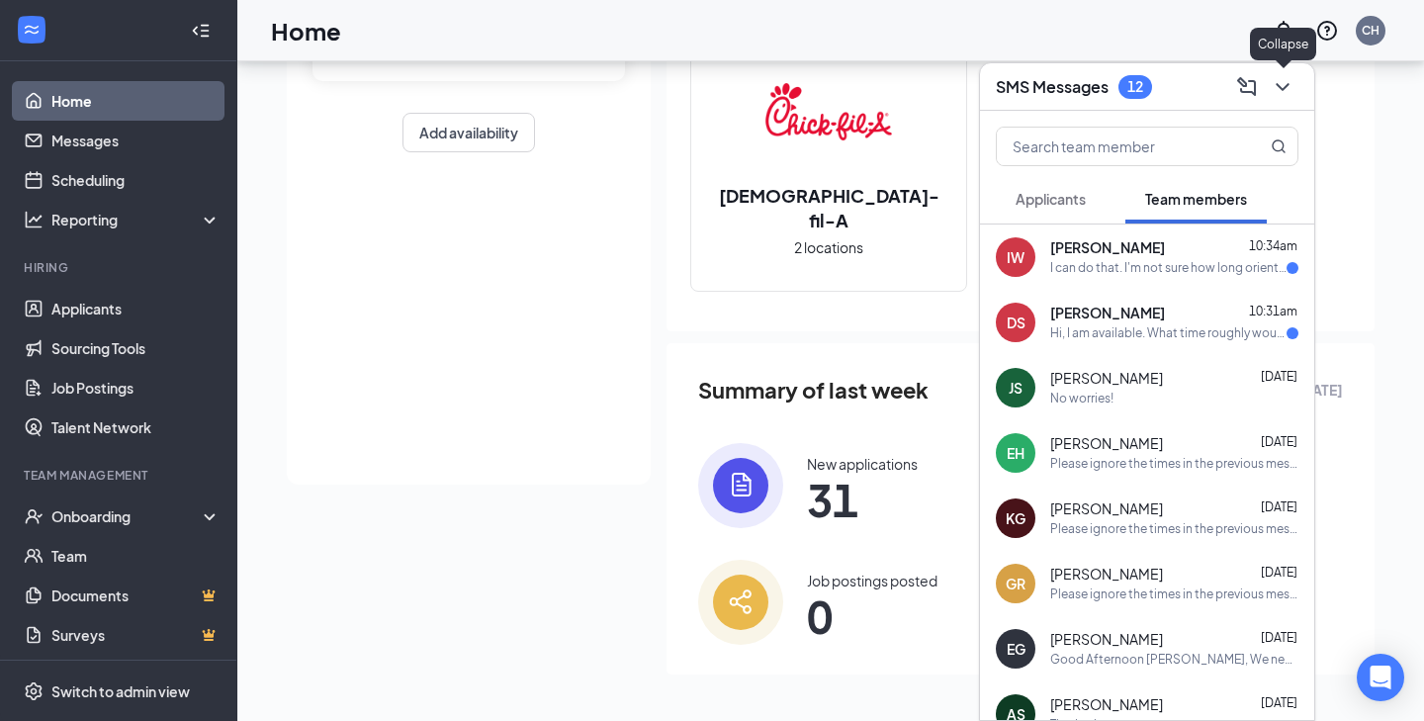
click at [1280, 94] on icon "ChevronDown" at bounding box center [1282, 87] width 24 height 24
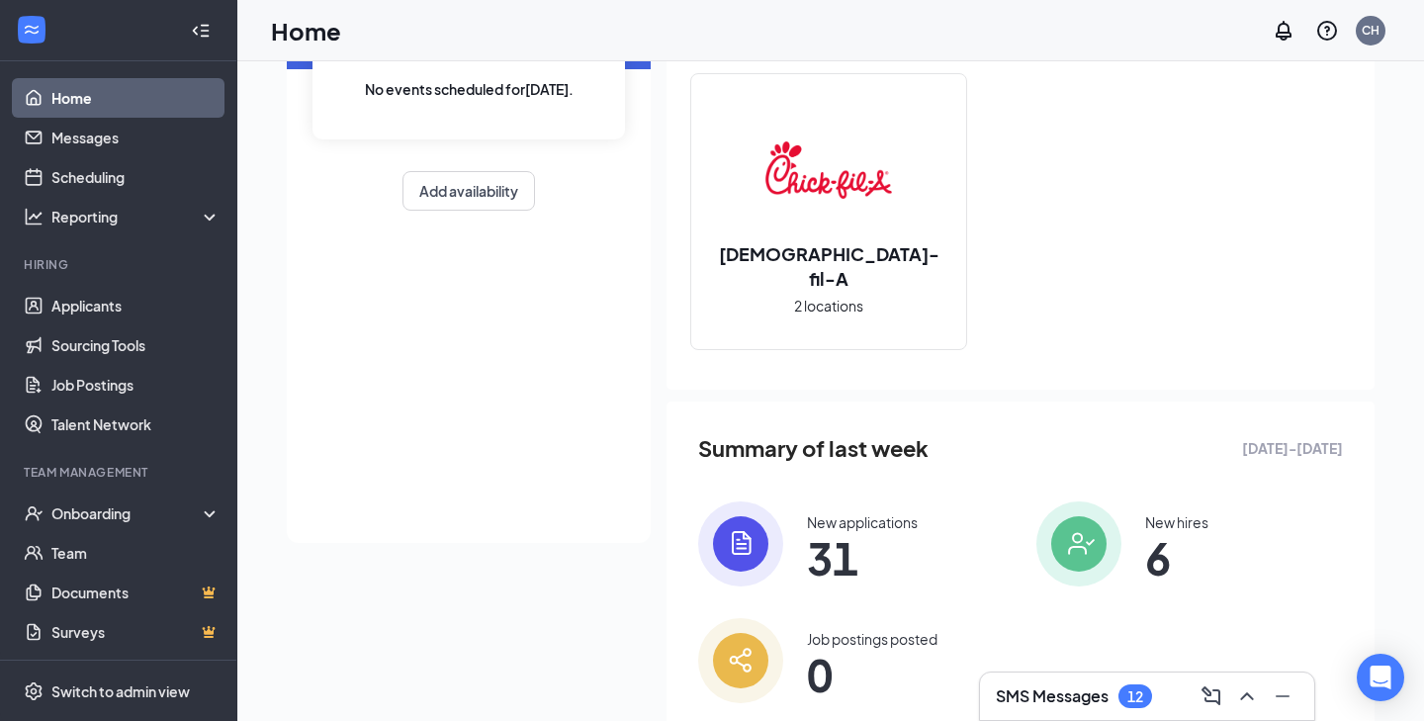
scroll to position [0, 0]
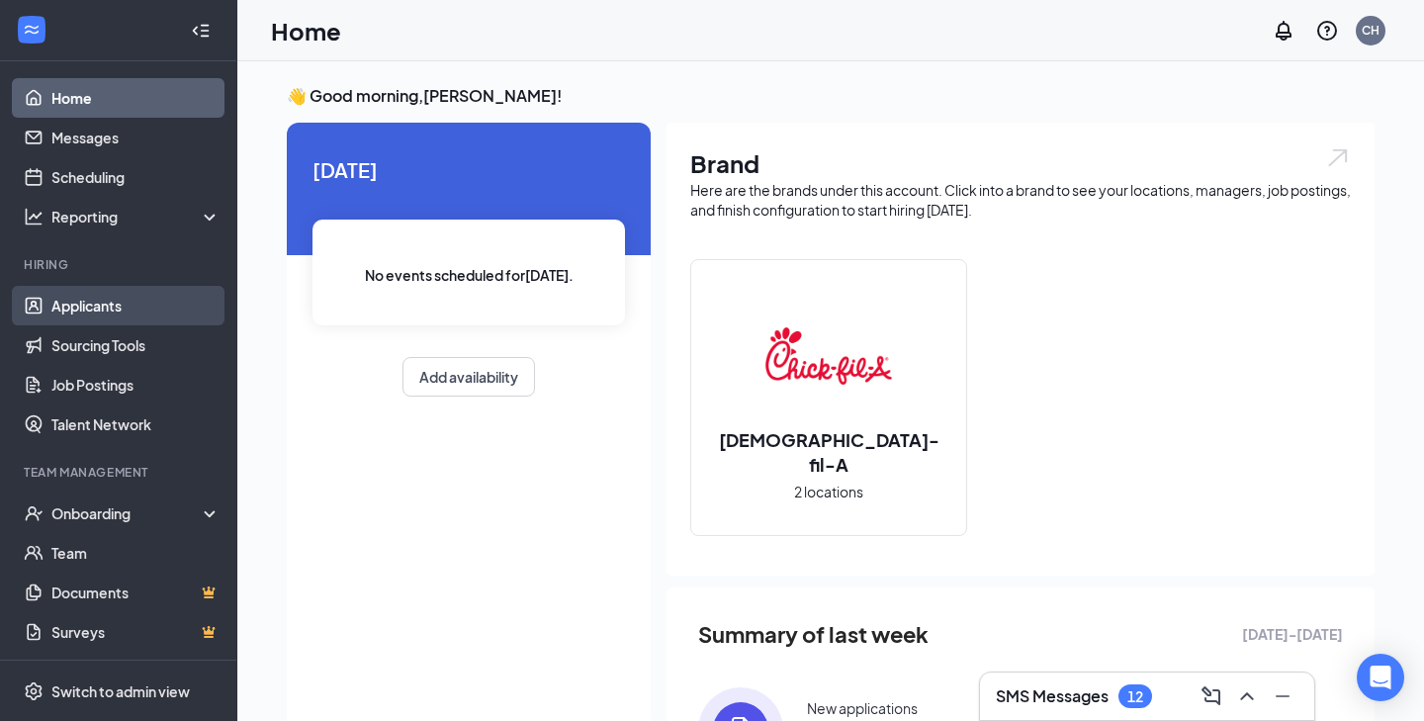
click at [135, 294] on link "Applicants" at bounding box center [135, 306] width 169 height 40
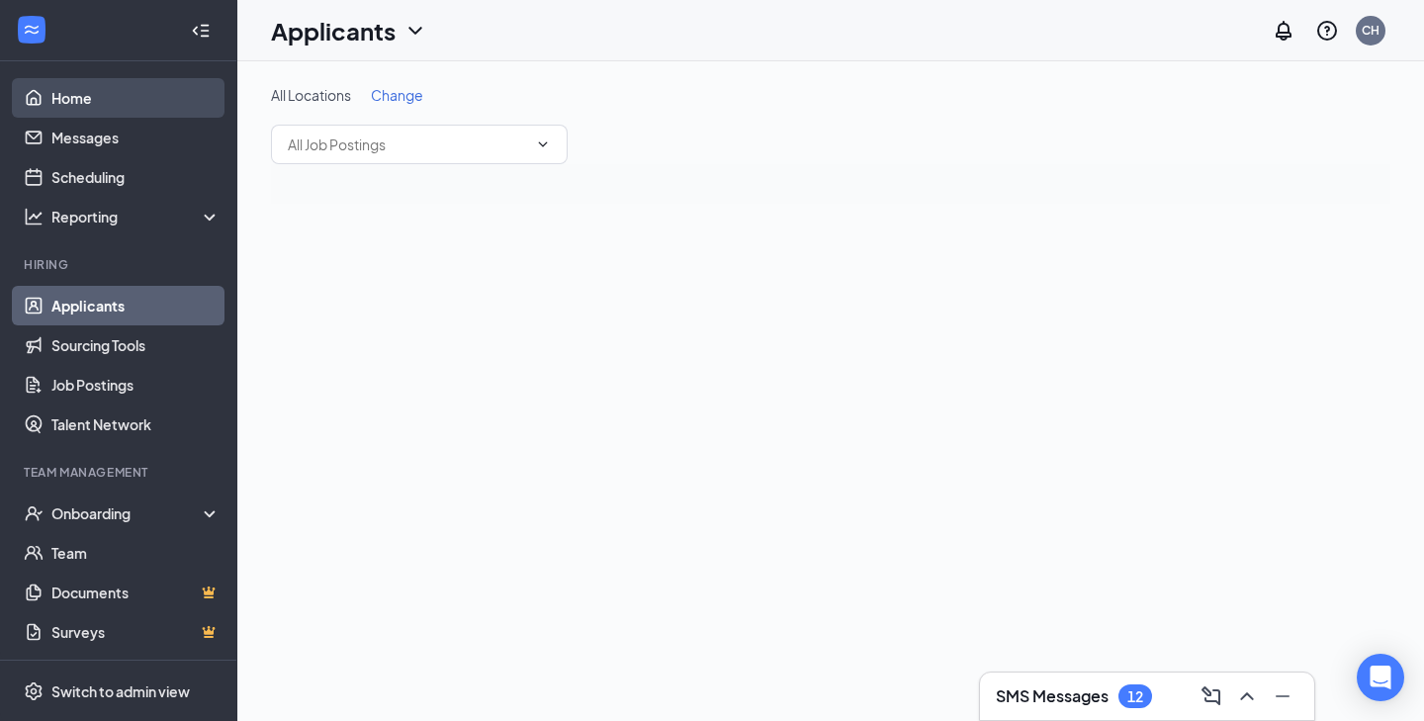
click at [137, 93] on link "Home" at bounding box center [135, 98] width 169 height 40
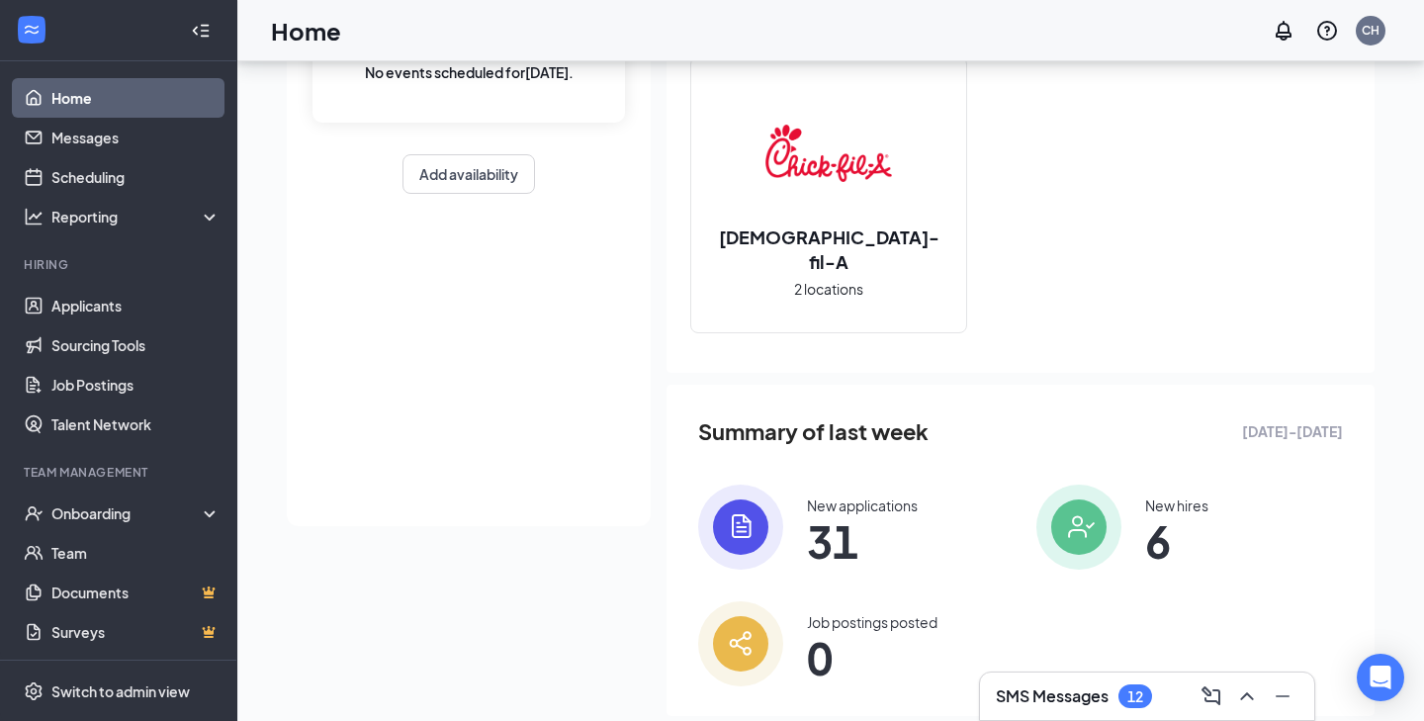
scroll to position [244, 0]
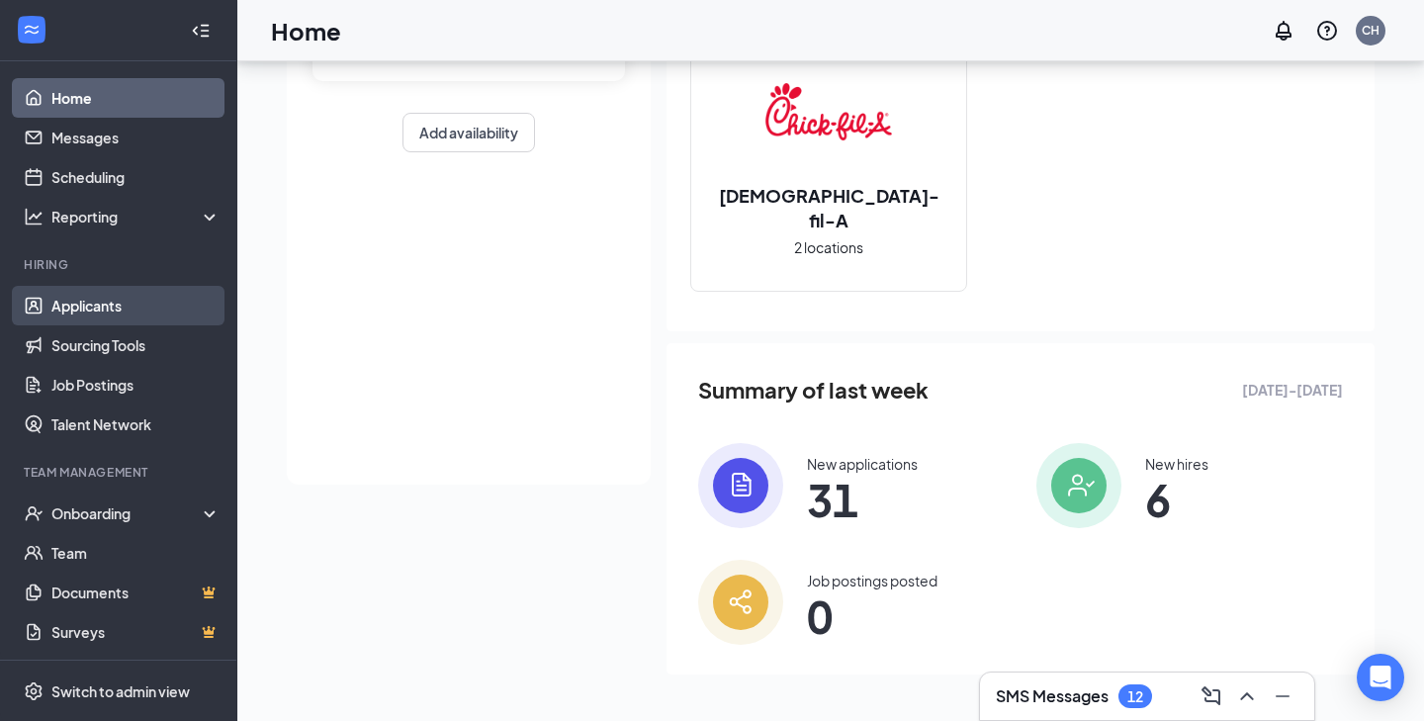
click at [117, 317] on link "Applicants" at bounding box center [135, 306] width 169 height 40
